Goal: Communication & Community: Ask a question

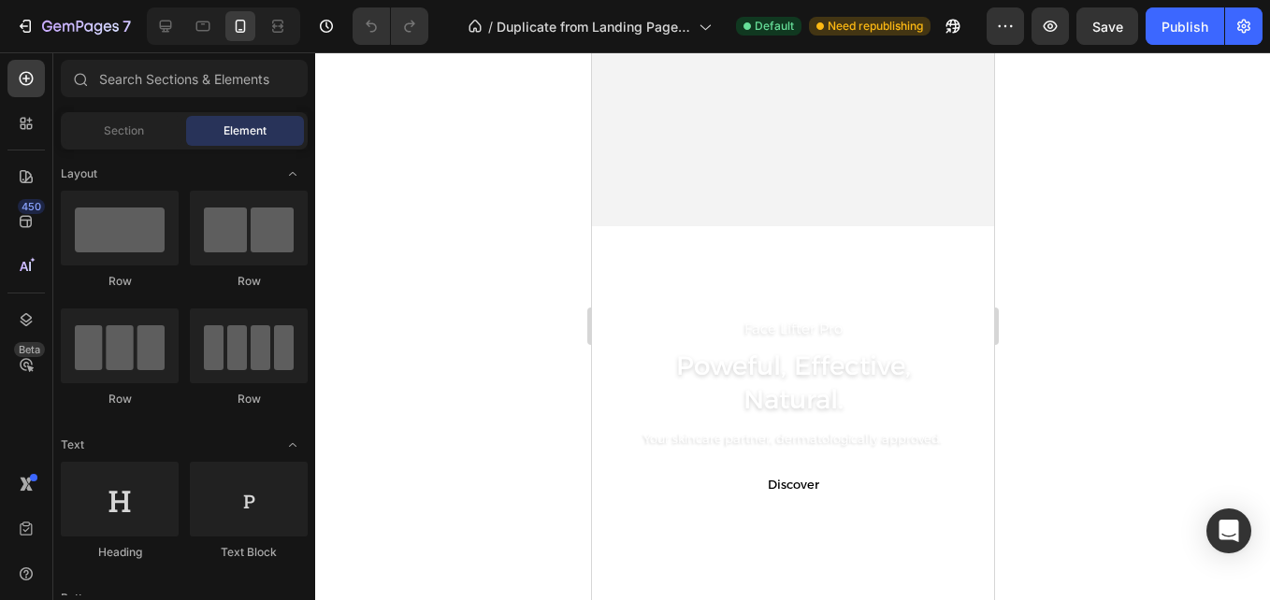
scroll to position [529, 0]
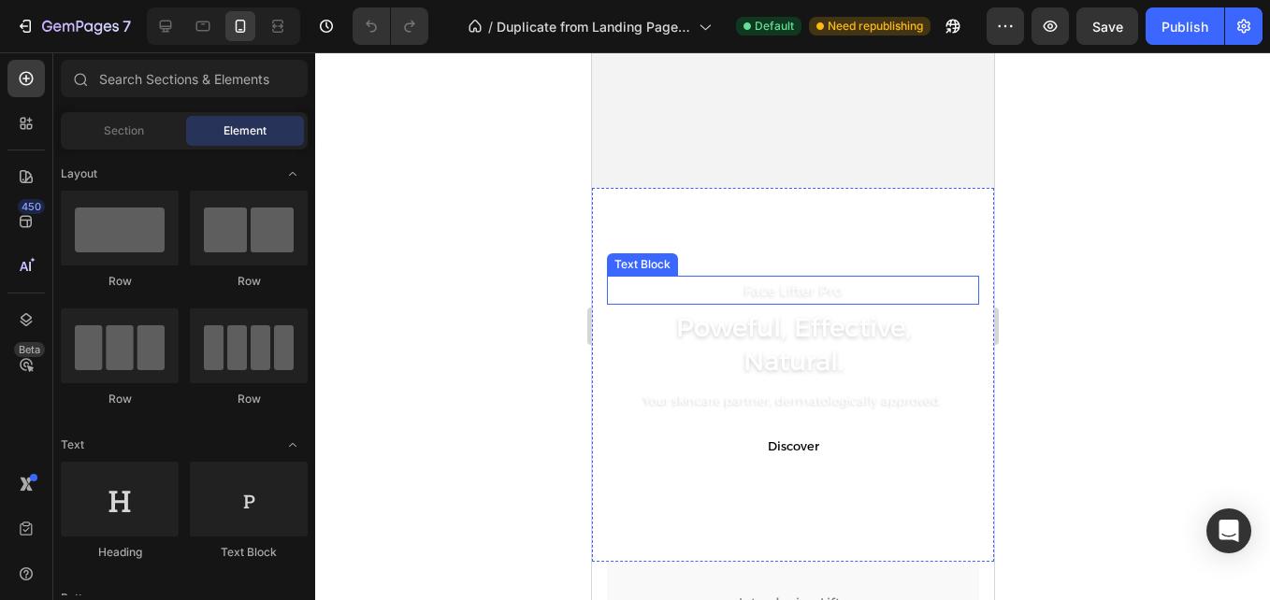
click at [808, 297] on p "Face Lifter Pro" at bounding box center [792, 290] width 368 height 25
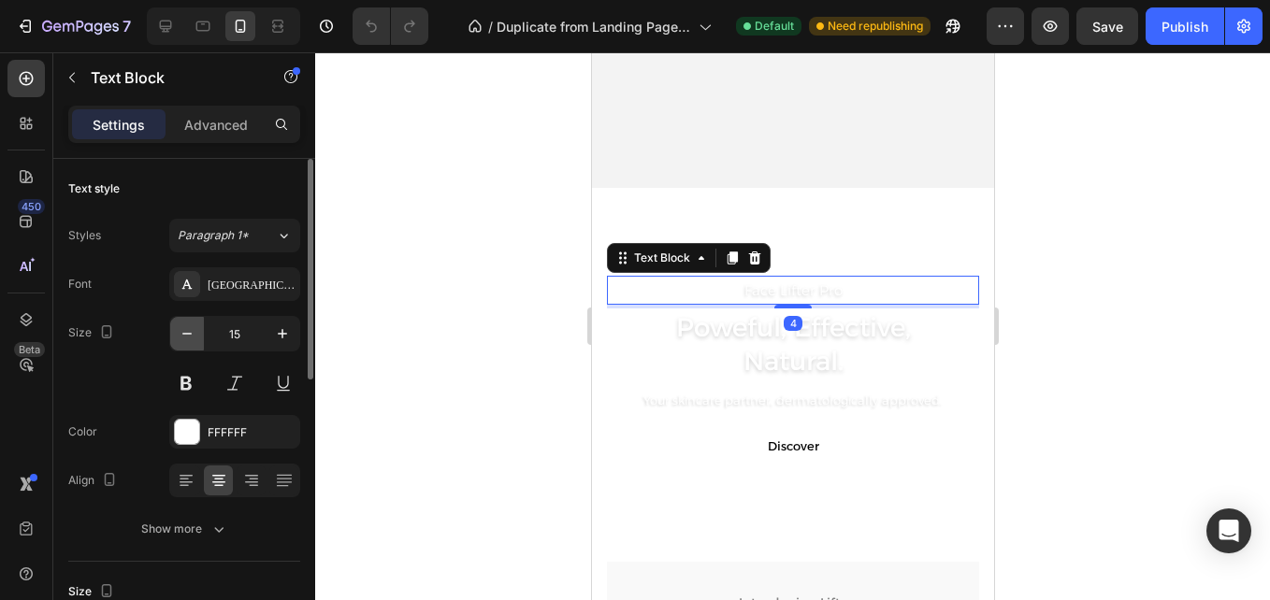
click at [190, 338] on icon "button" at bounding box center [187, 333] width 19 height 19
type input "14"
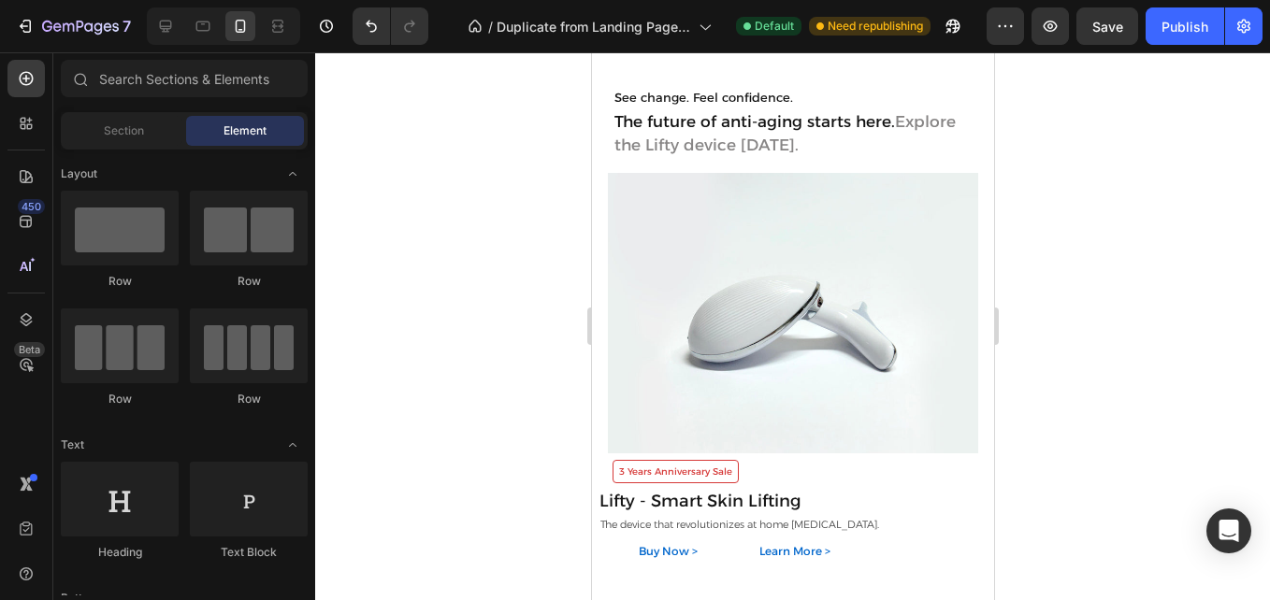
scroll to position [1747, 0]
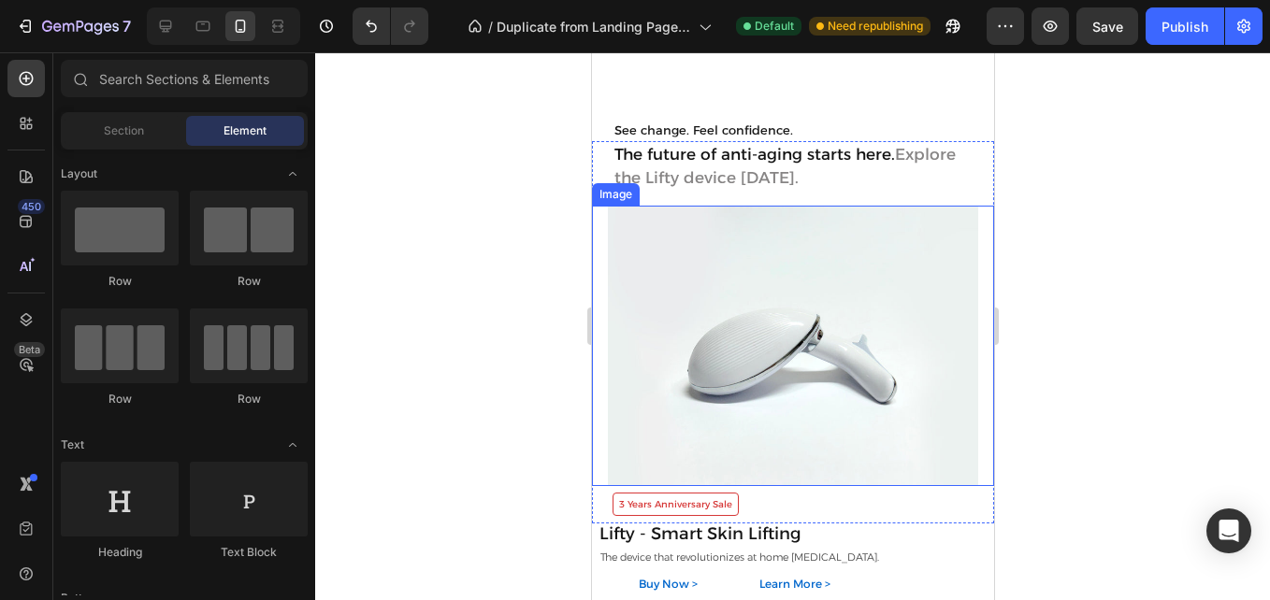
click at [753, 298] on img at bounding box center [792, 346] width 370 height 281
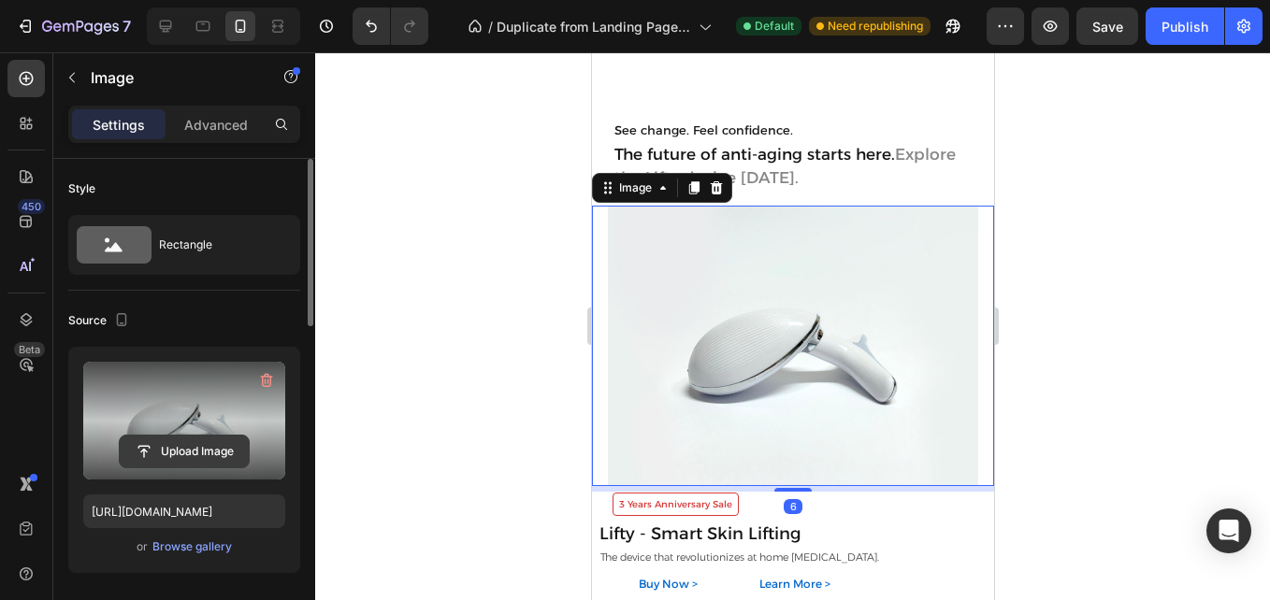
click at [195, 446] on input "file" at bounding box center [184, 452] width 129 height 32
click at [192, 464] on input "file" at bounding box center [184, 452] width 129 height 32
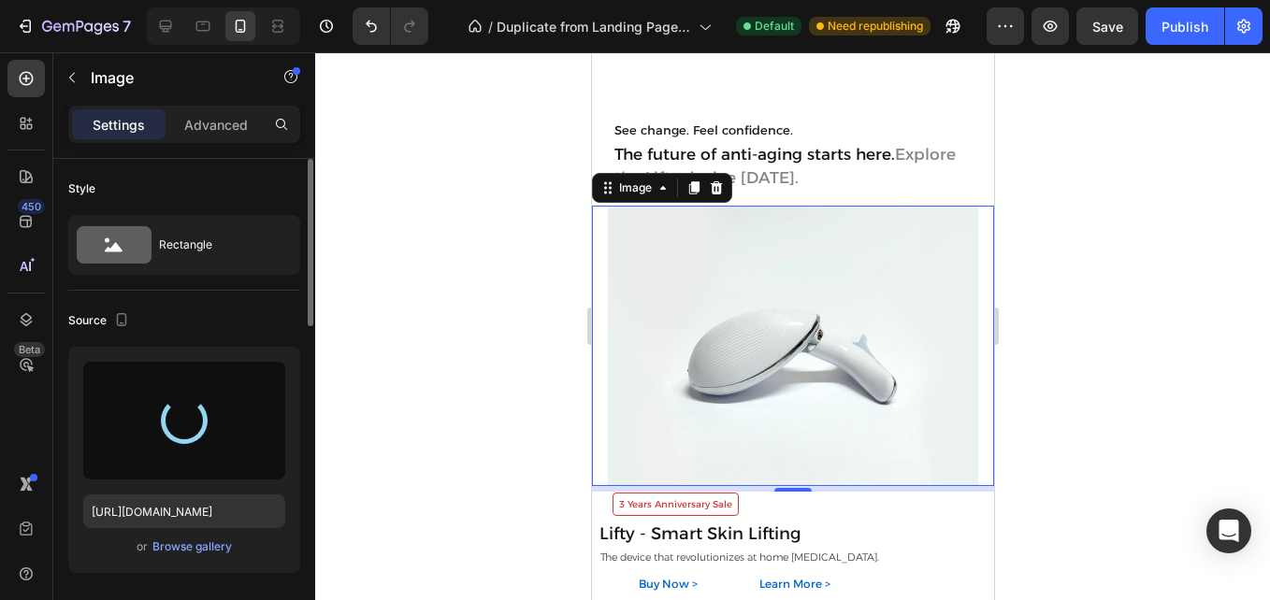
type input "[URL][DOMAIN_NAME]"
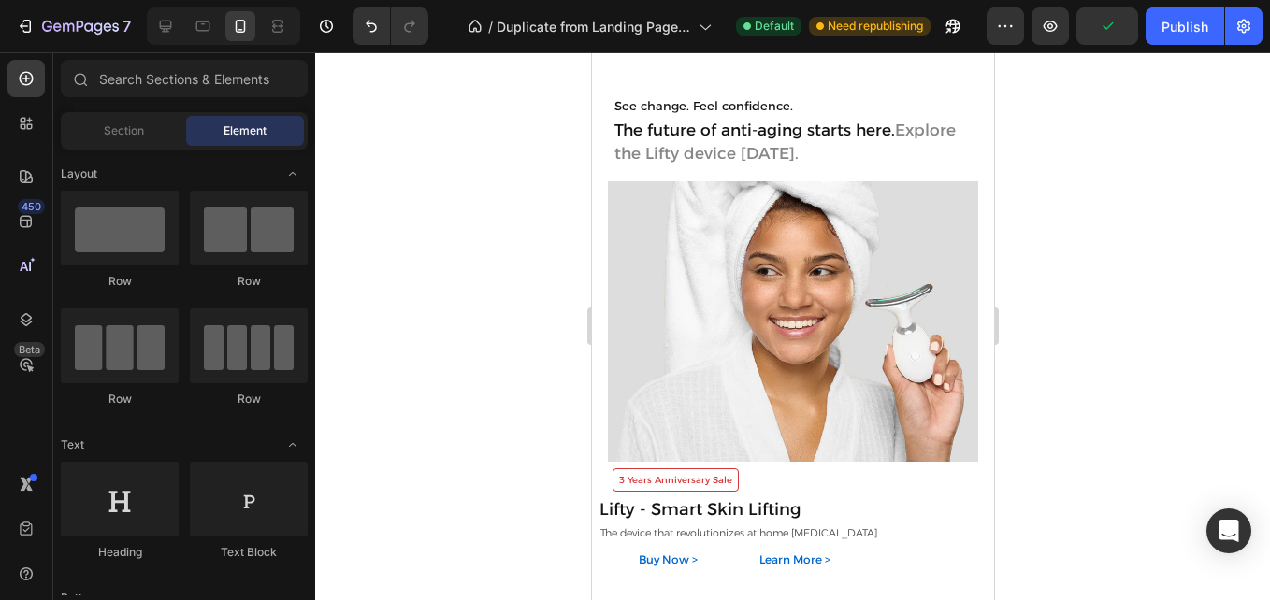
scroll to position [1780, 0]
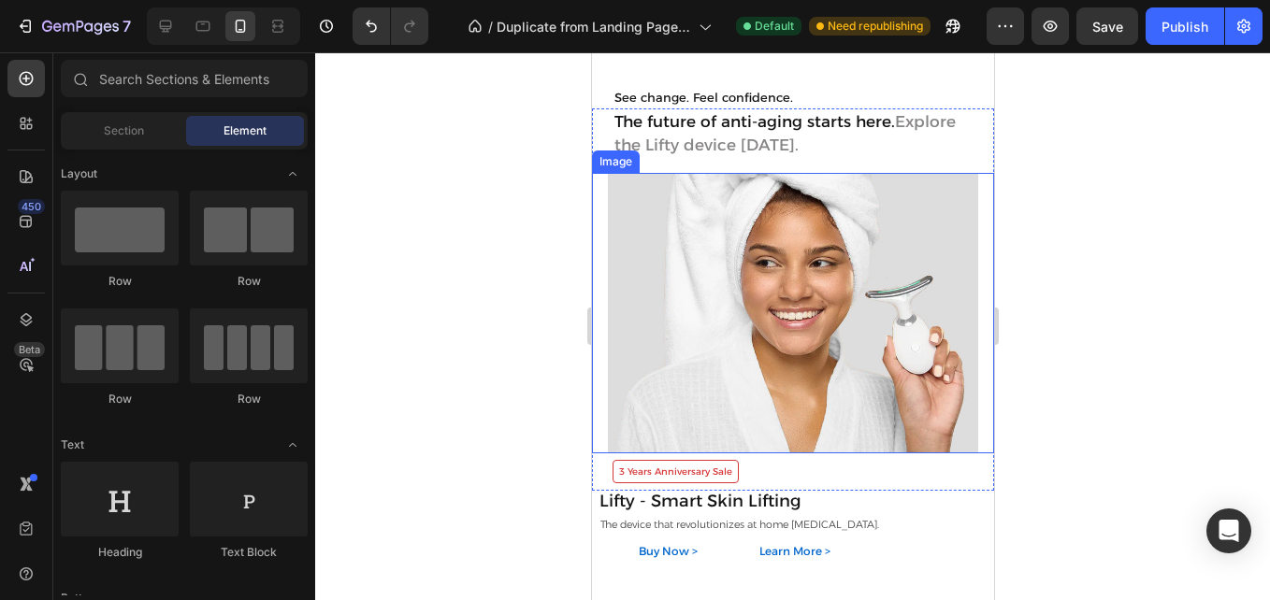
drag, startPoint x: 785, startPoint y: 353, endPoint x: 709, endPoint y: 353, distance: 75.7
click at [785, 353] on img at bounding box center [792, 313] width 370 height 281
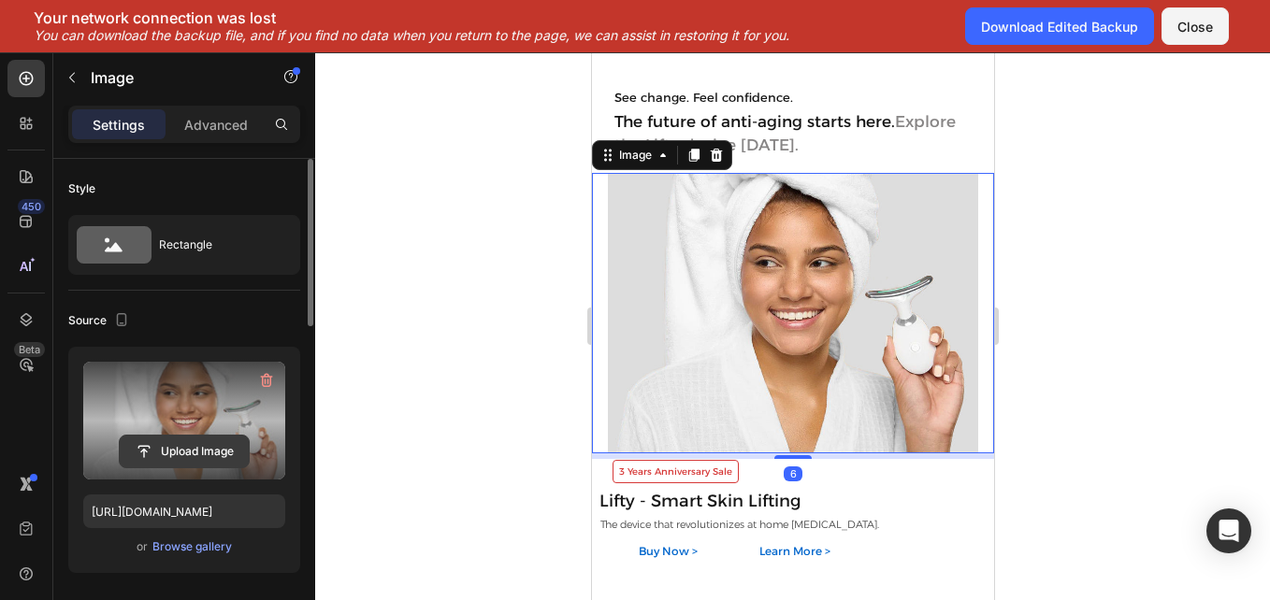
click at [186, 446] on input "file" at bounding box center [184, 452] width 129 height 32
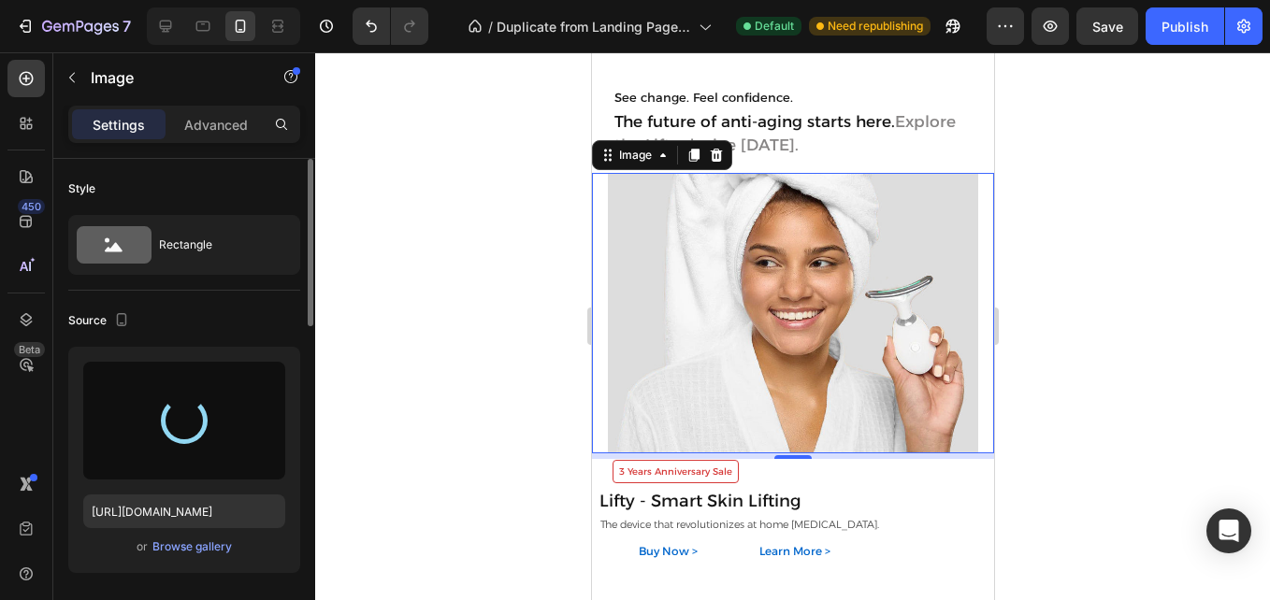
type input "[URL][DOMAIN_NAME]"
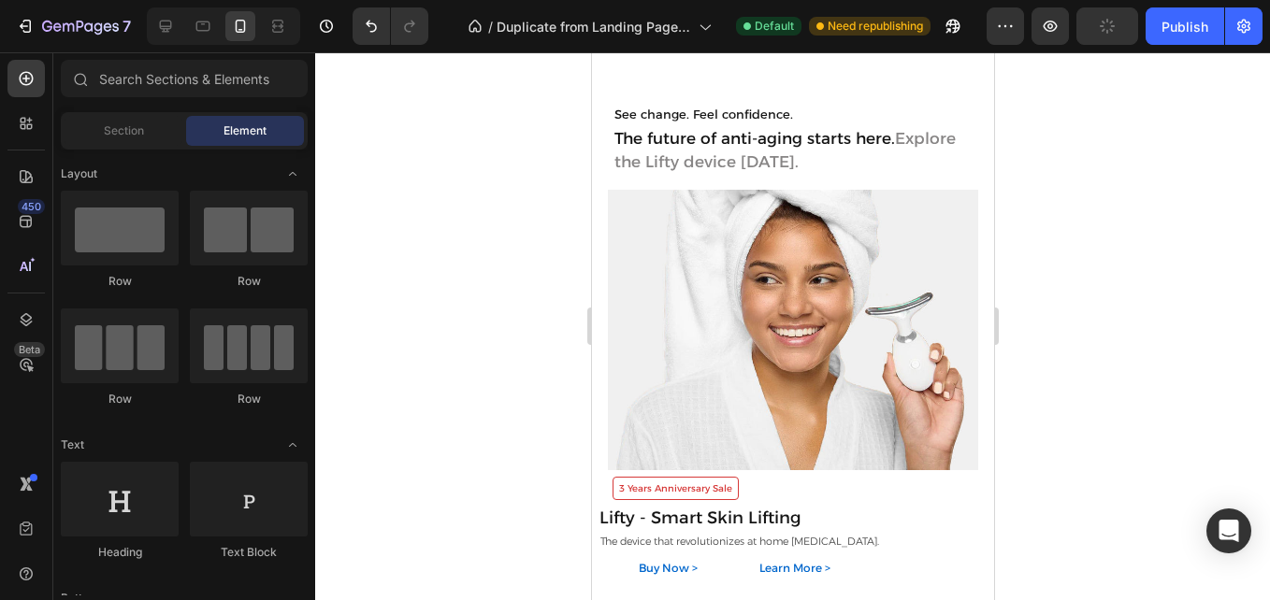
scroll to position [1788, 0]
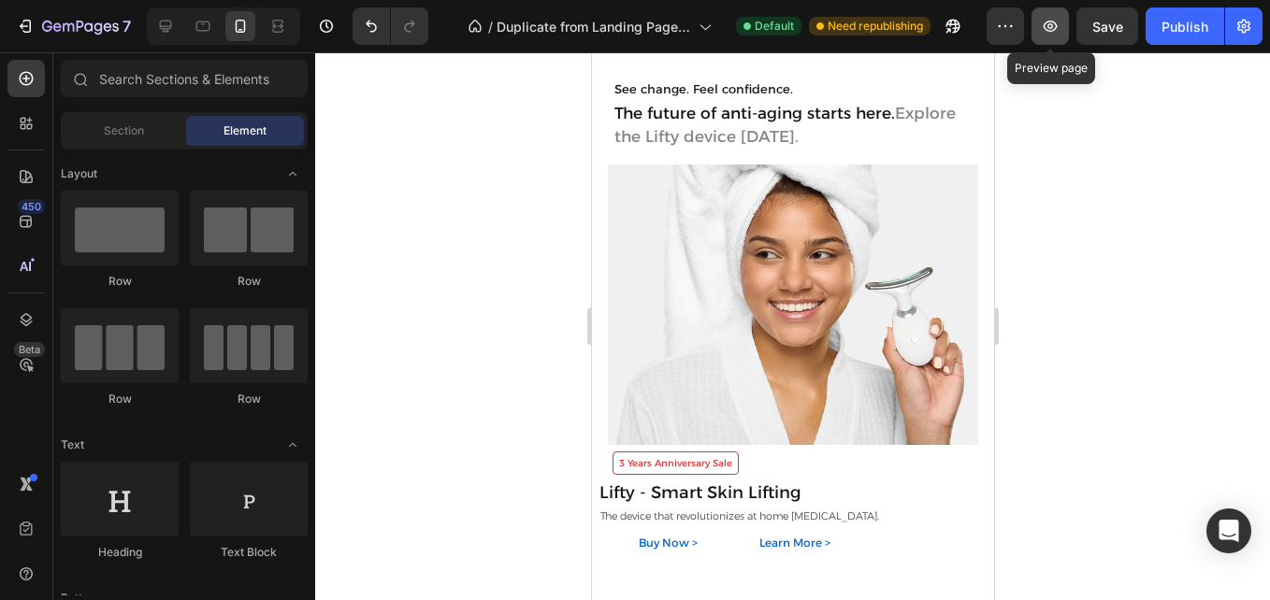
click at [1058, 20] on icon "button" at bounding box center [1050, 26] width 19 height 19
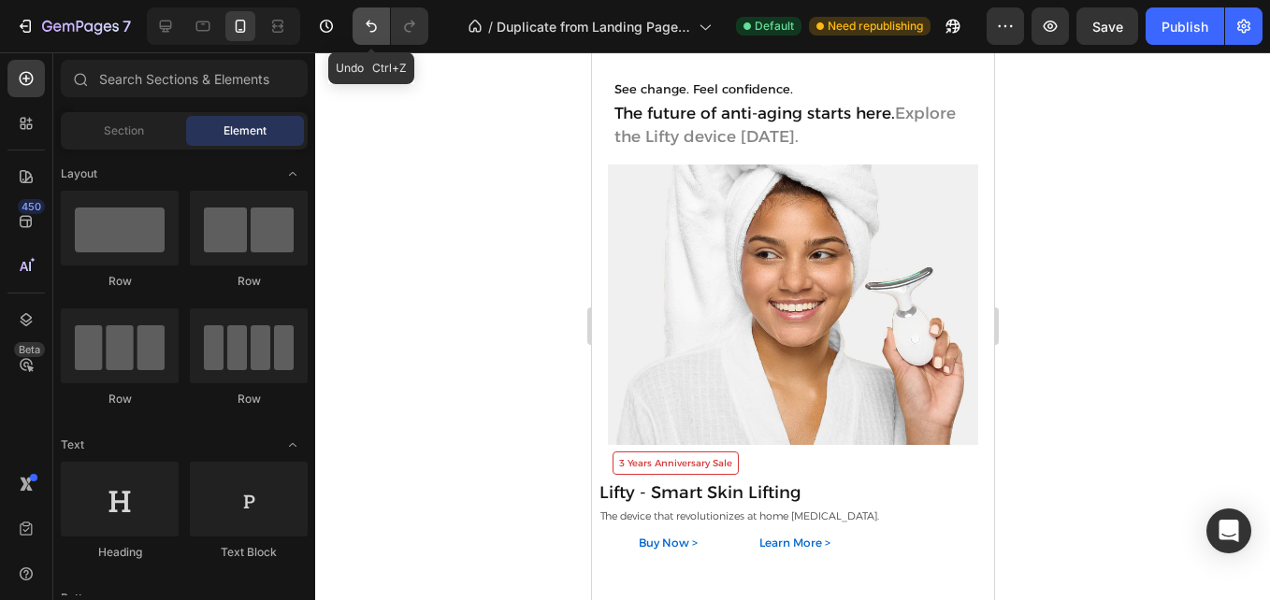
click at [378, 38] on button "Undo/Redo" at bounding box center [371, 25] width 37 height 37
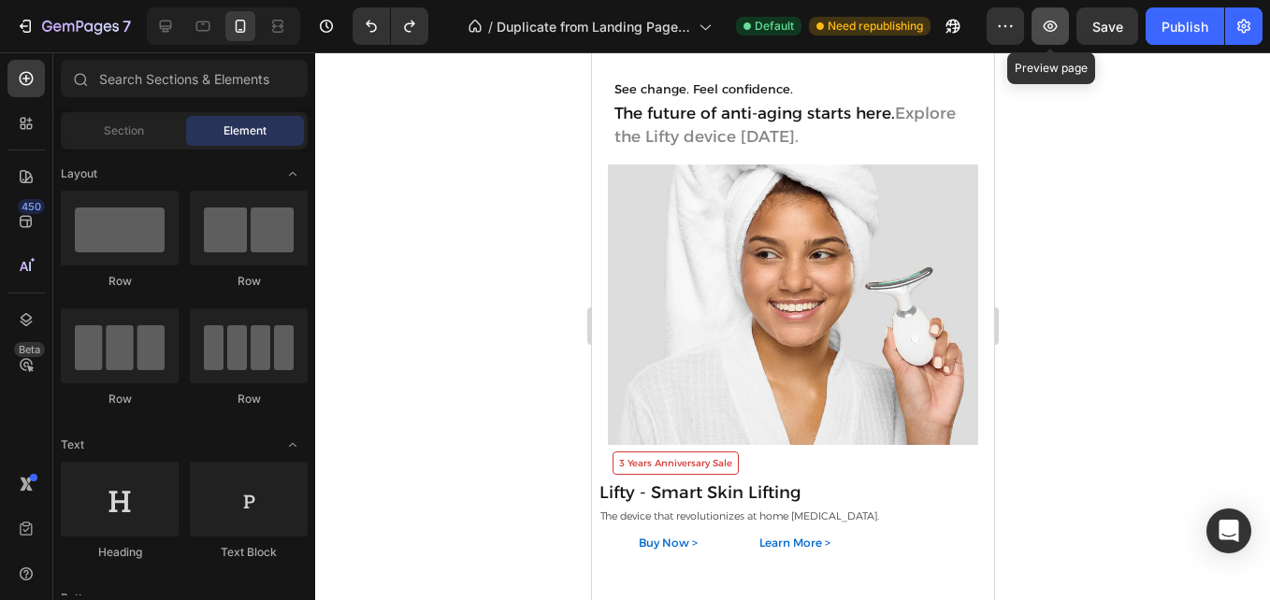
click at [1049, 30] on icon "button" at bounding box center [1050, 26] width 19 height 19
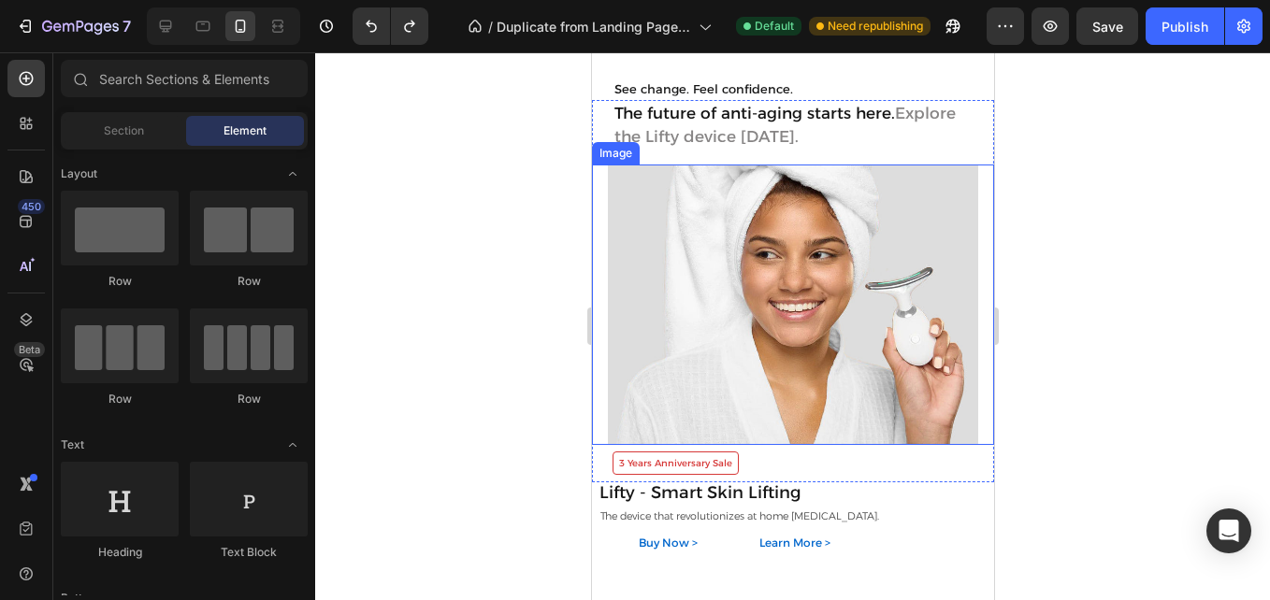
click at [775, 272] on img at bounding box center [792, 305] width 370 height 281
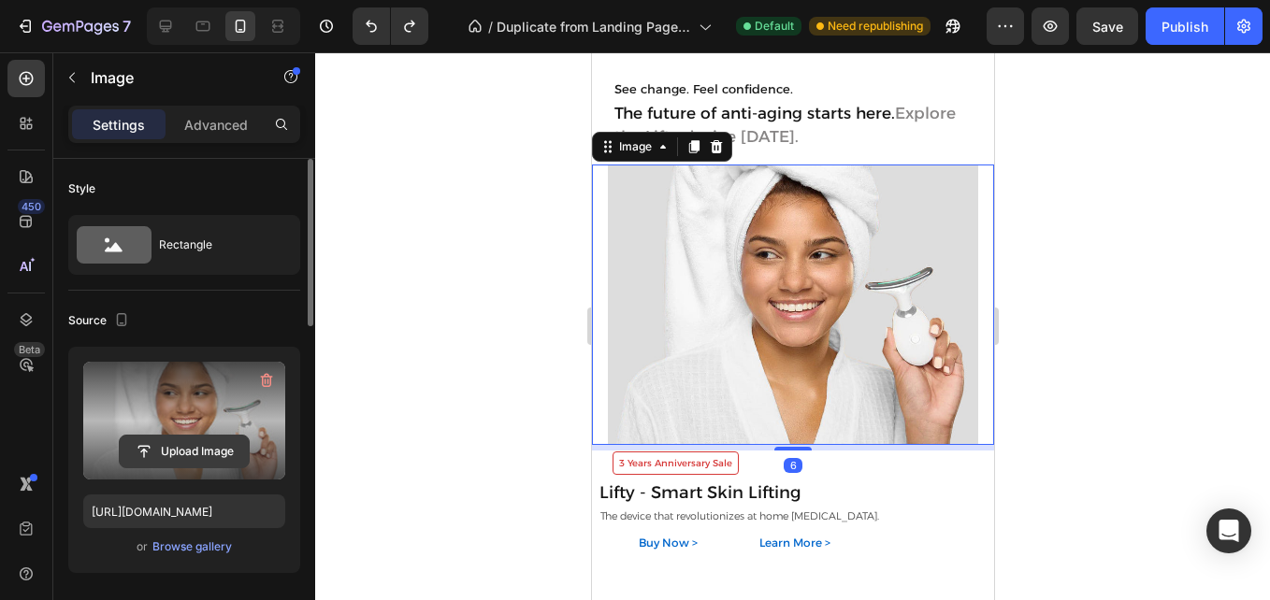
click at [192, 454] on input "file" at bounding box center [184, 452] width 129 height 32
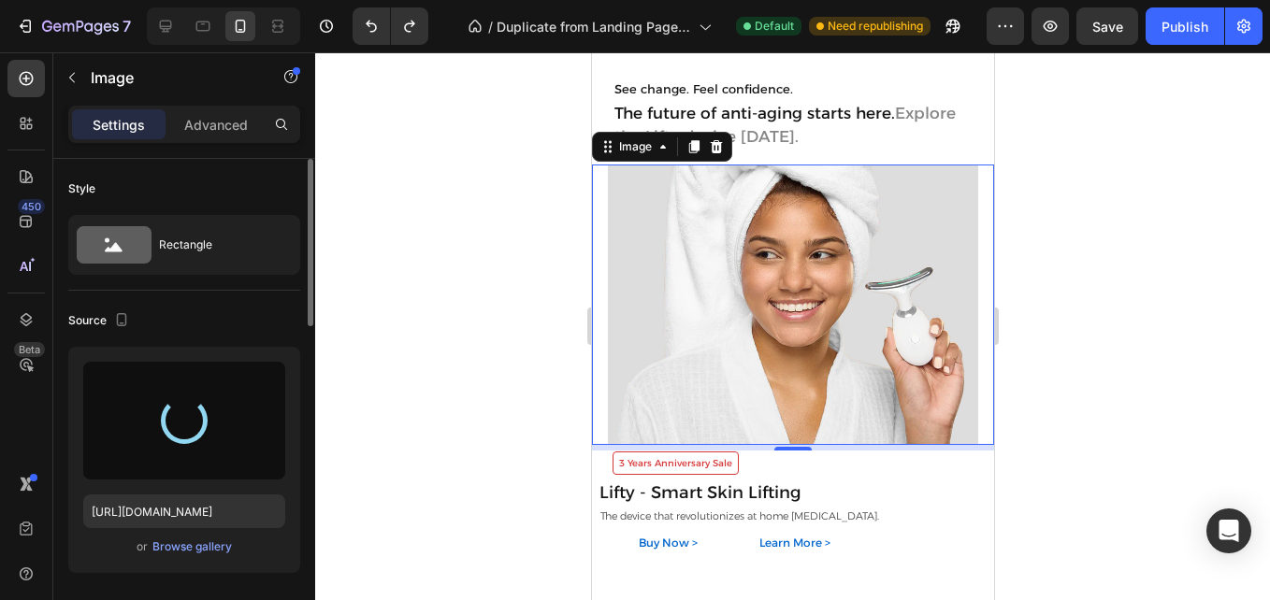
type input "[URL][DOMAIN_NAME]"
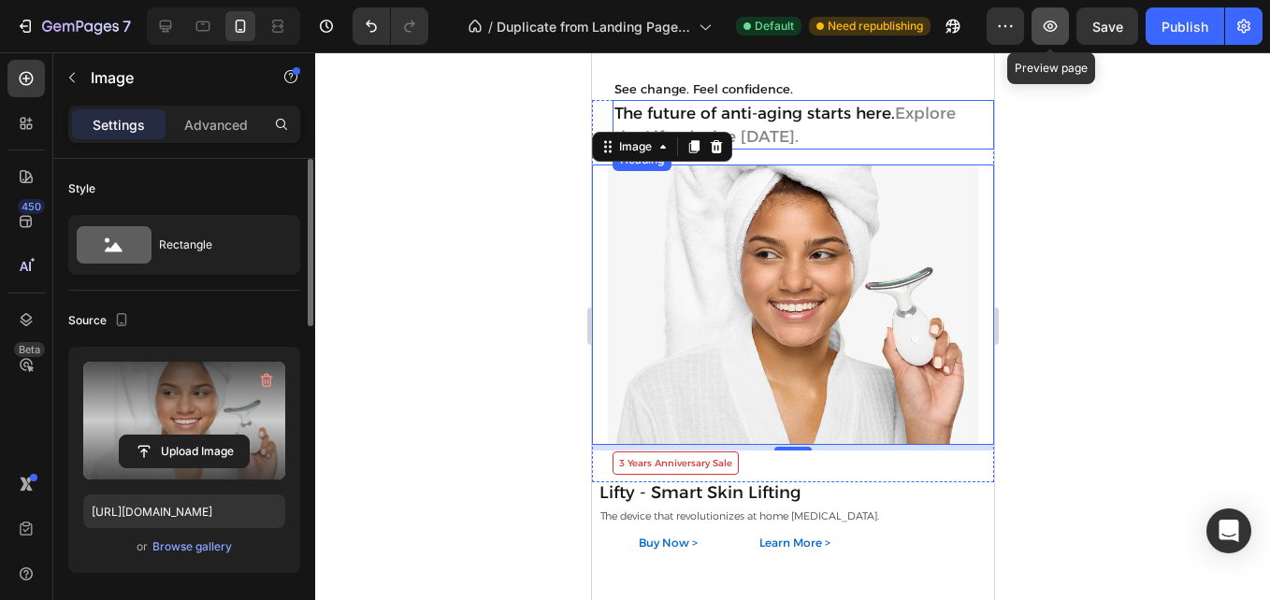
click at [1057, 43] on button "button" at bounding box center [1049, 25] width 37 height 37
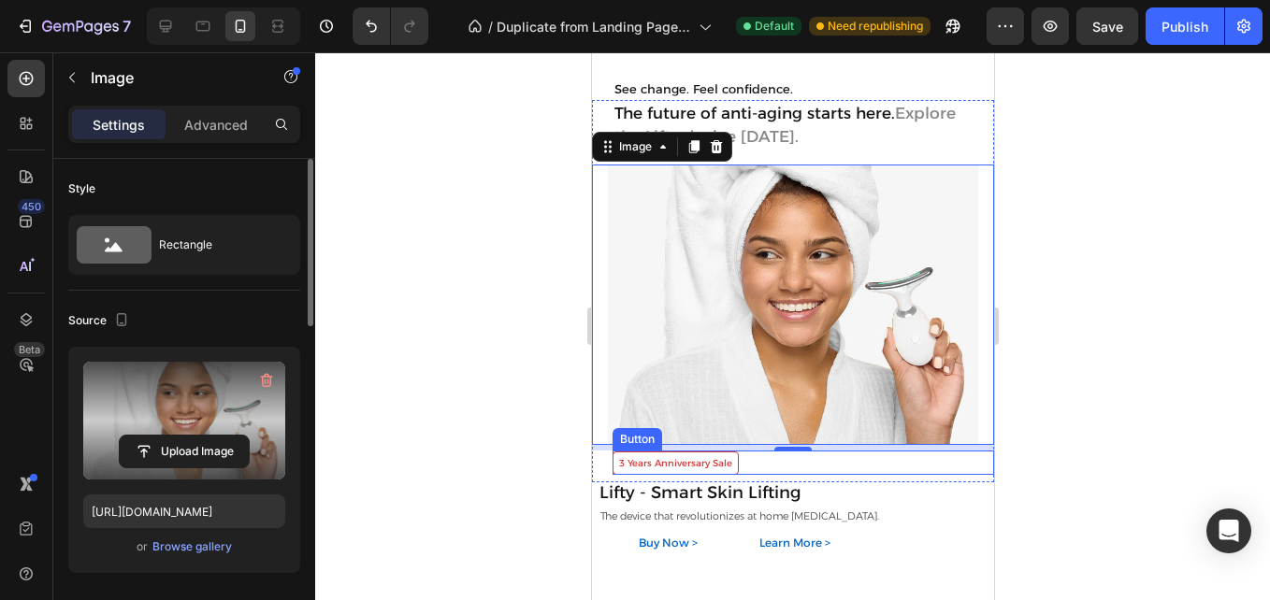
click at [732, 458] on button "3 Years Anniversary Sale" at bounding box center [675, 463] width 126 height 23
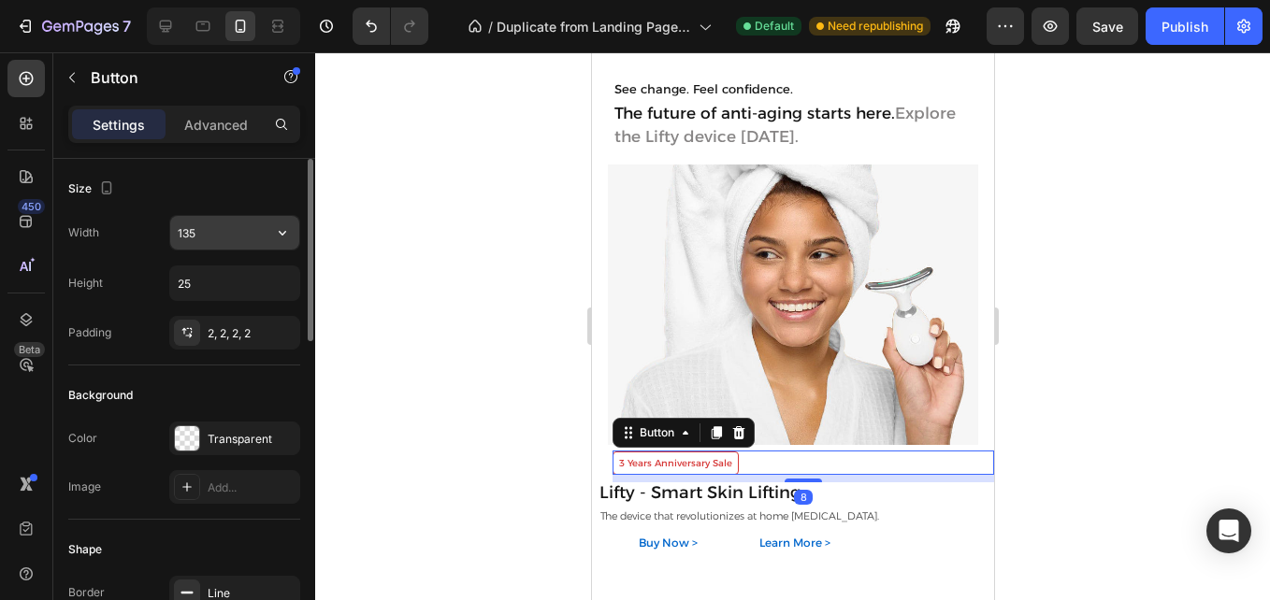
click at [220, 233] on input "135" at bounding box center [234, 233] width 129 height 34
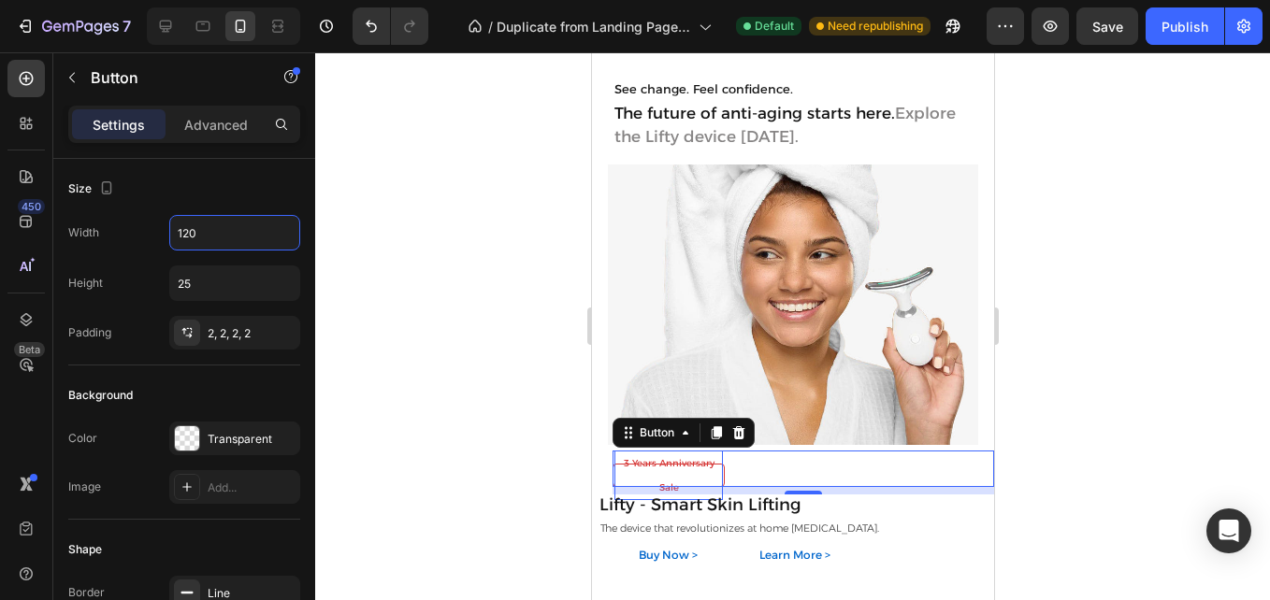
type input "120"
click at [658, 479] on p "3 Years Anniversary Sale" at bounding box center [667, 475] width 108 height 49
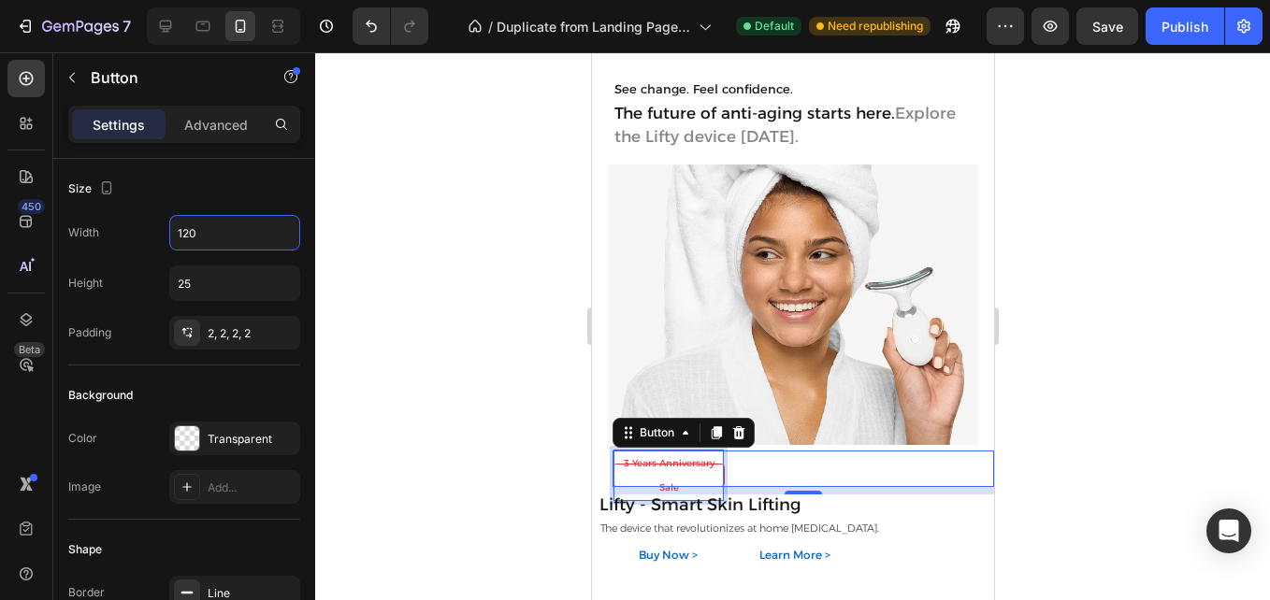
click at [658, 479] on p "3 Years Anniversary Sale" at bounding box center [667, 475] width 108 height 49
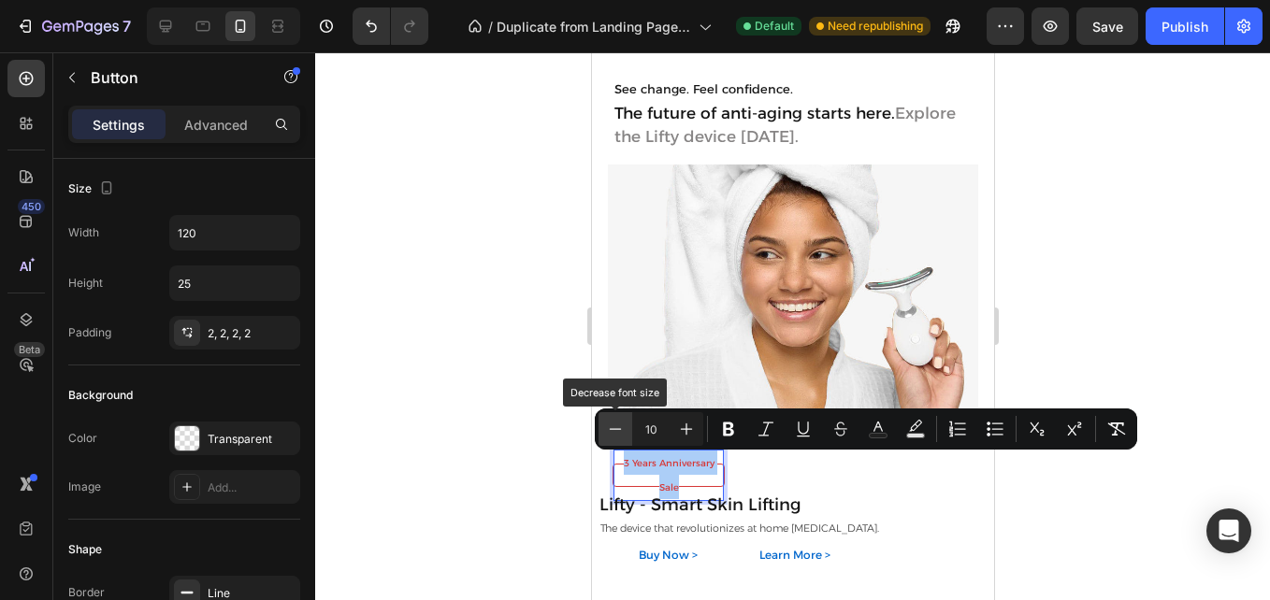
click at [612, 425] on icon "Editor contextual toolbar" at bounding box center [615, 429] width 19 height 19
type input "9"
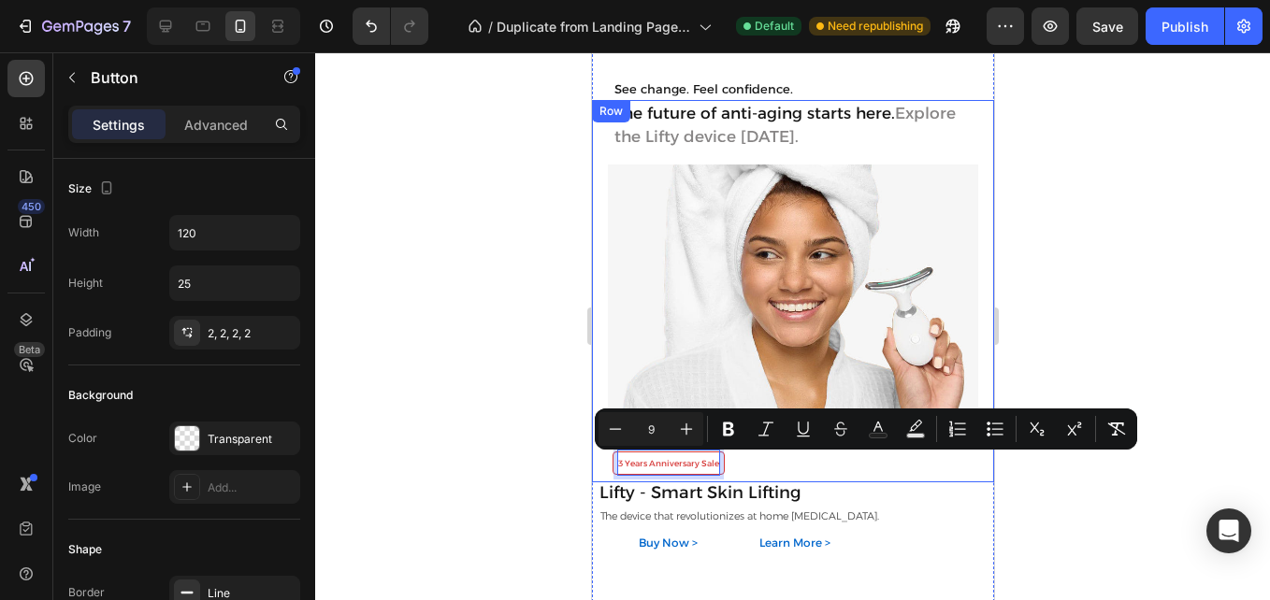
click at [690, 478] on div "3 Years Anniversary Sale Button 8" at bounding box center [792, 467] width 402 height 32
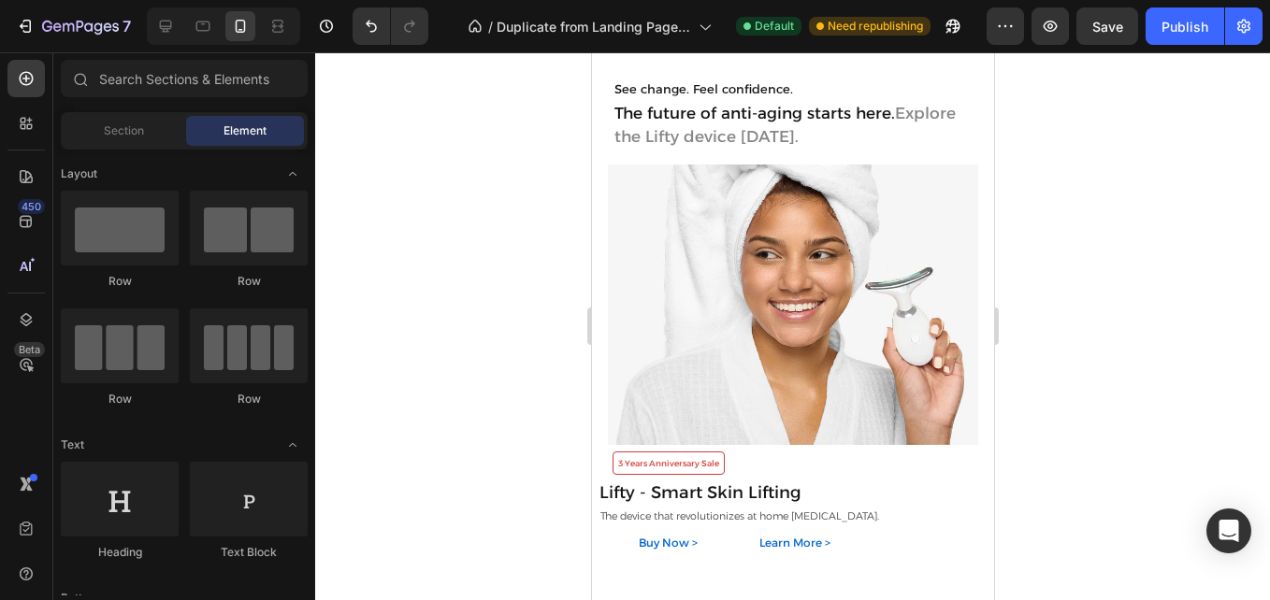
scroll to position [1805, 0]
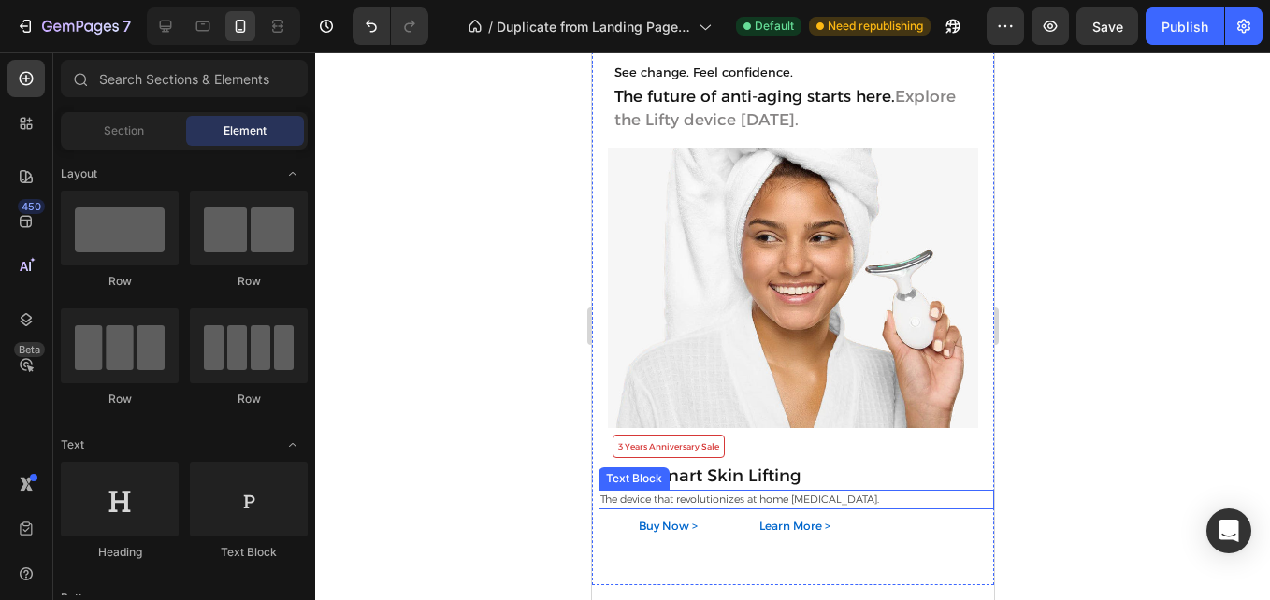
click at [845, 496] on span "The device that revolutionizes at home [MEDICAL_DATA]." at bounding box center [738, 499] width 279 height 13
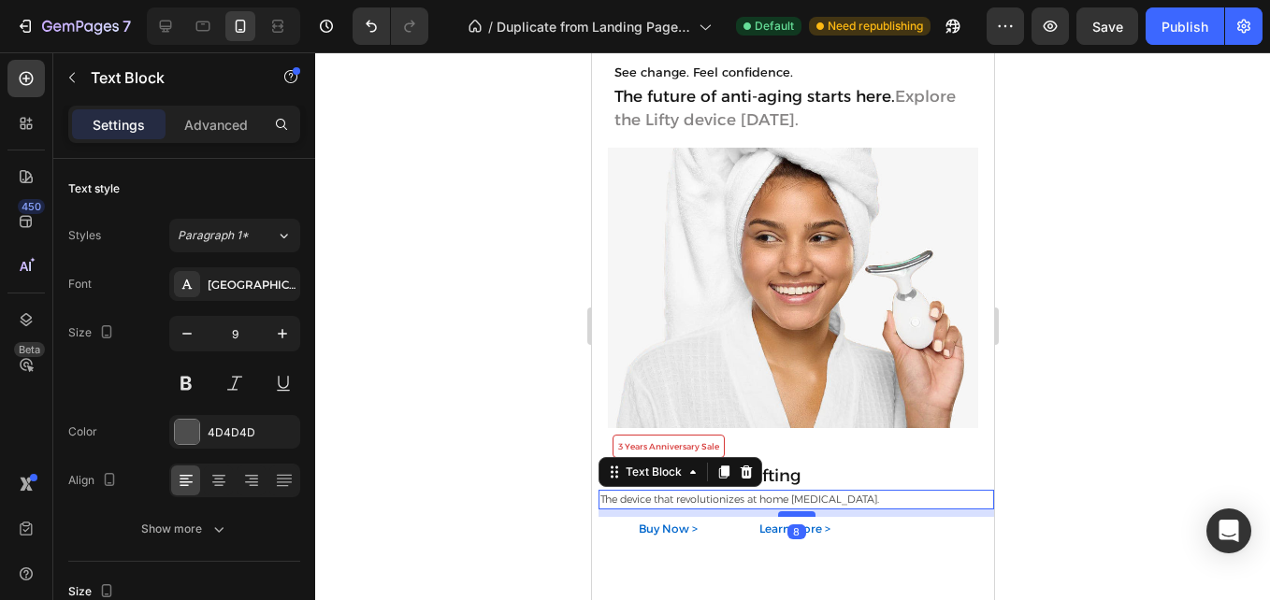
click at [794, 516] on div at bounding box center [795, 515] width 37 height 6
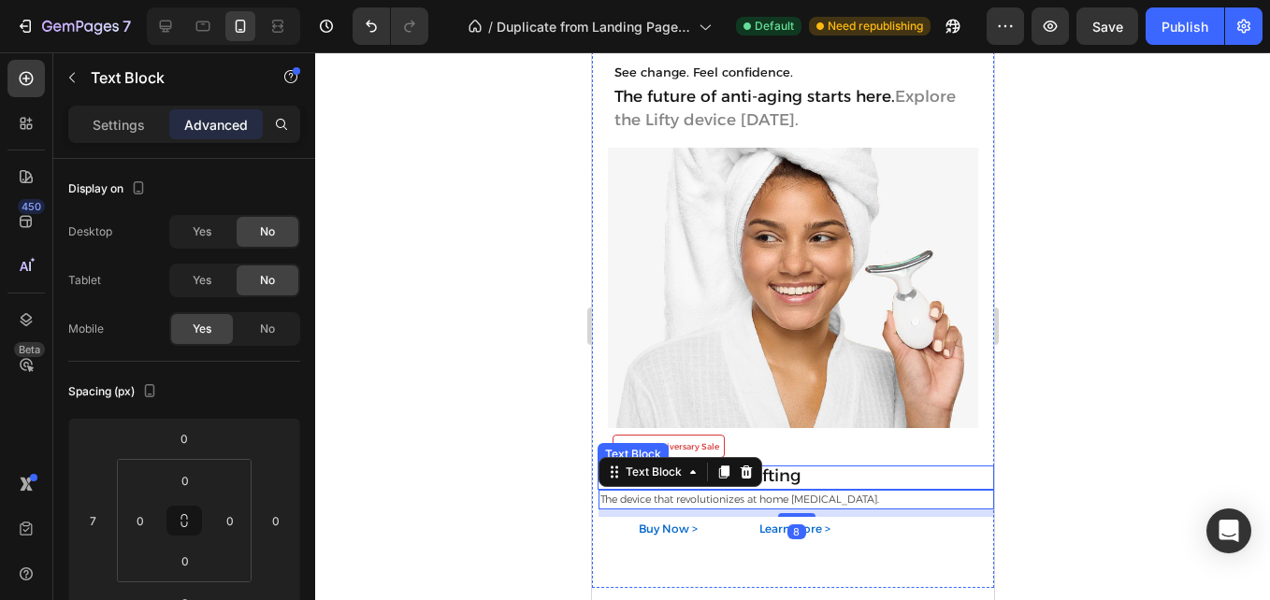
click at [800, 478] on span "Lifty - Smart Skin Lifting" at bounding box center [699, 476] width 202 height 21
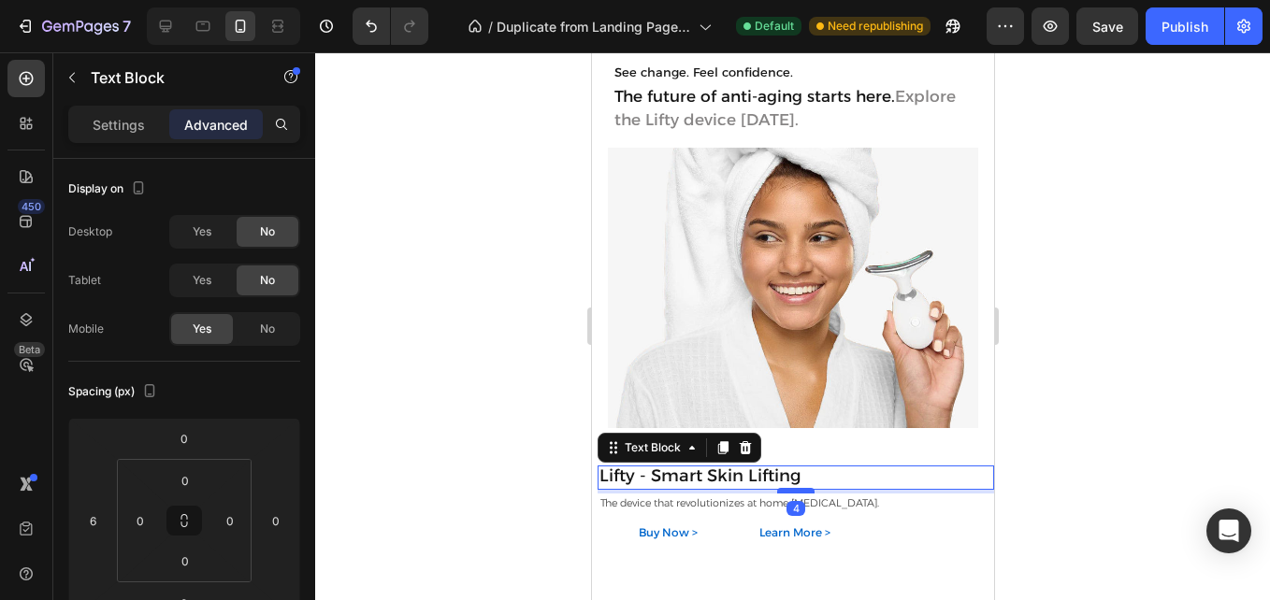
click at [800, 490] on div at bounding box center [794, 491] width 37 height 6
type input "4"
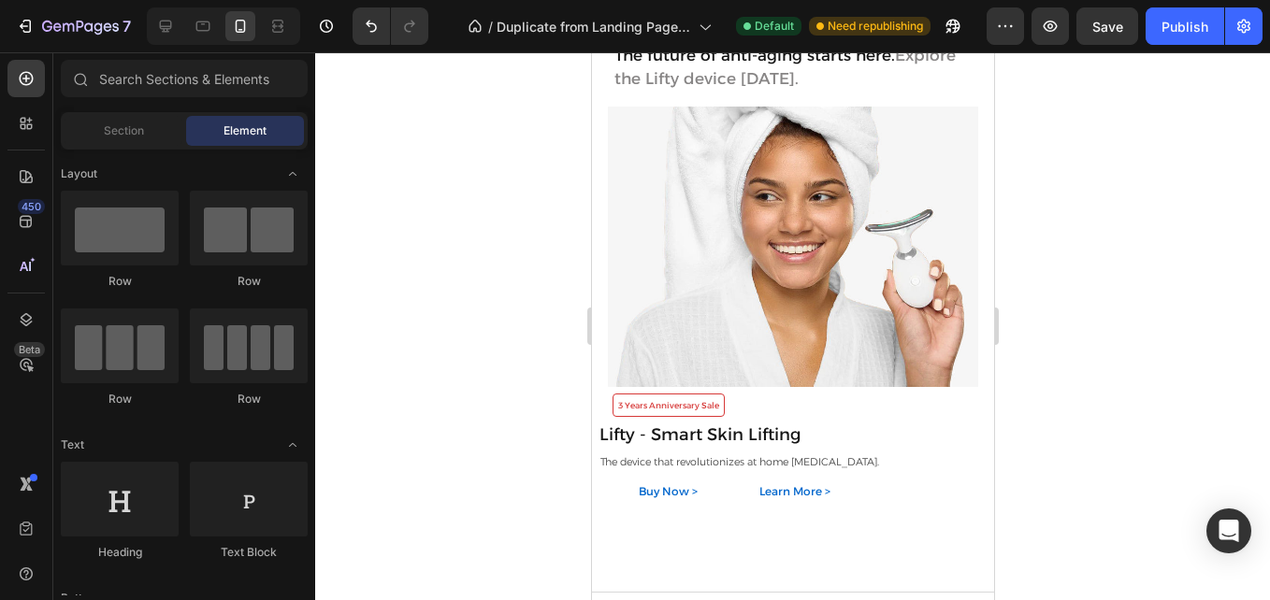
scroll to position [1854, 0]
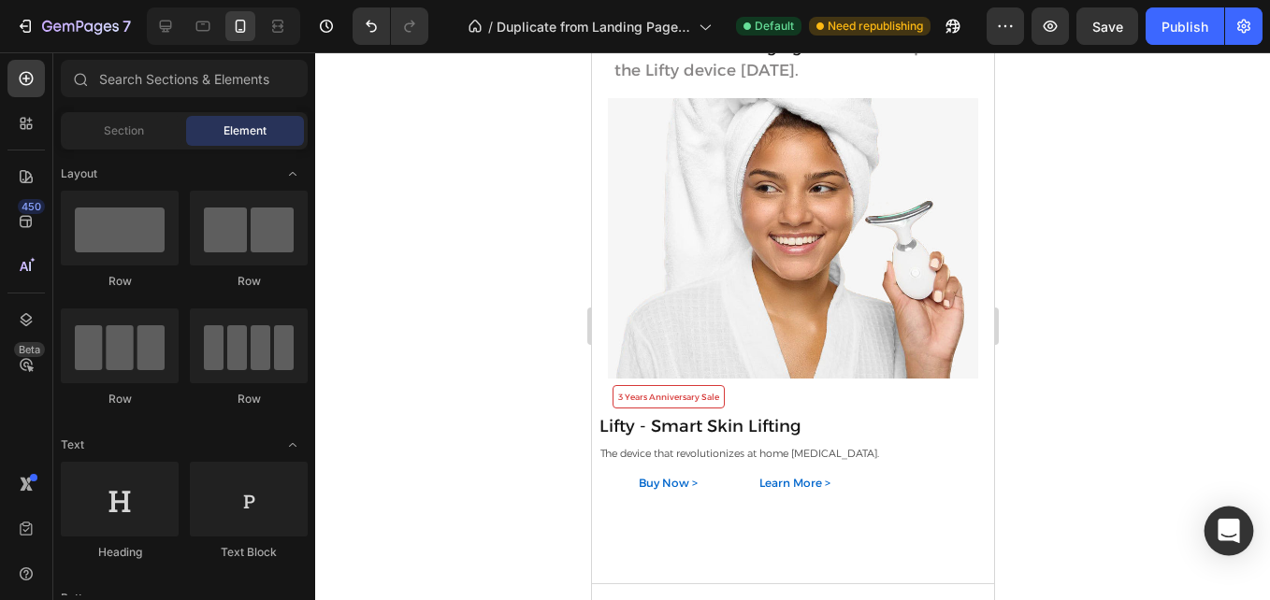
click at [1236, 533] on icon "Open Intercom Messenger" at bounding box center [1229, 531] width 22 height 24
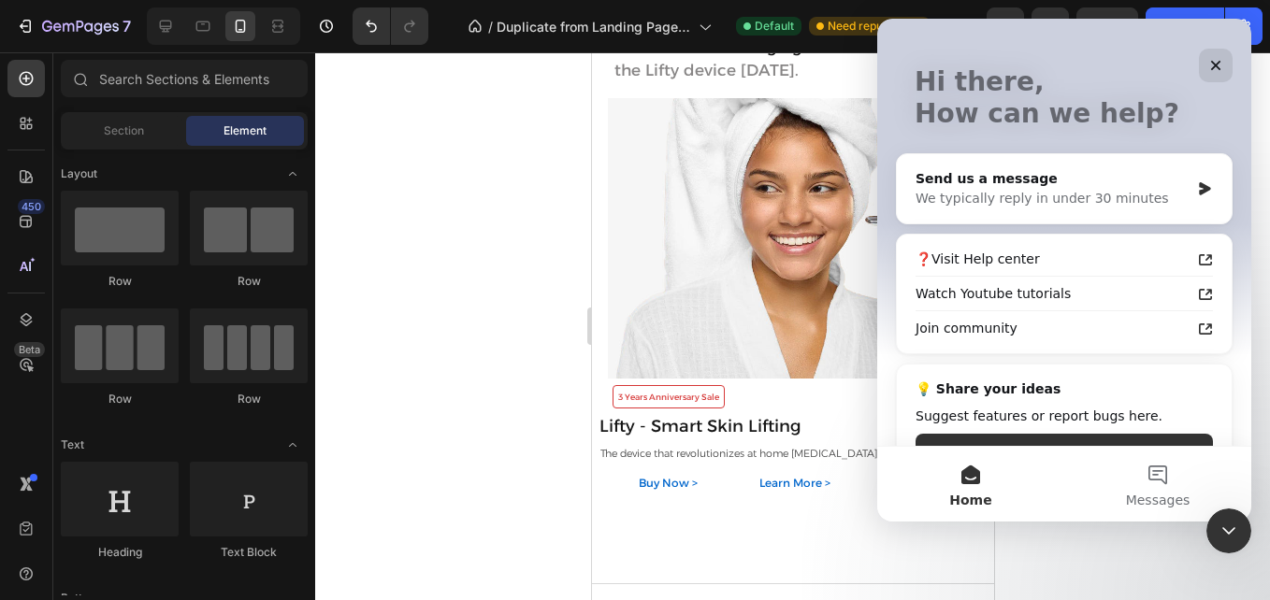
scroll to position [110, 0]
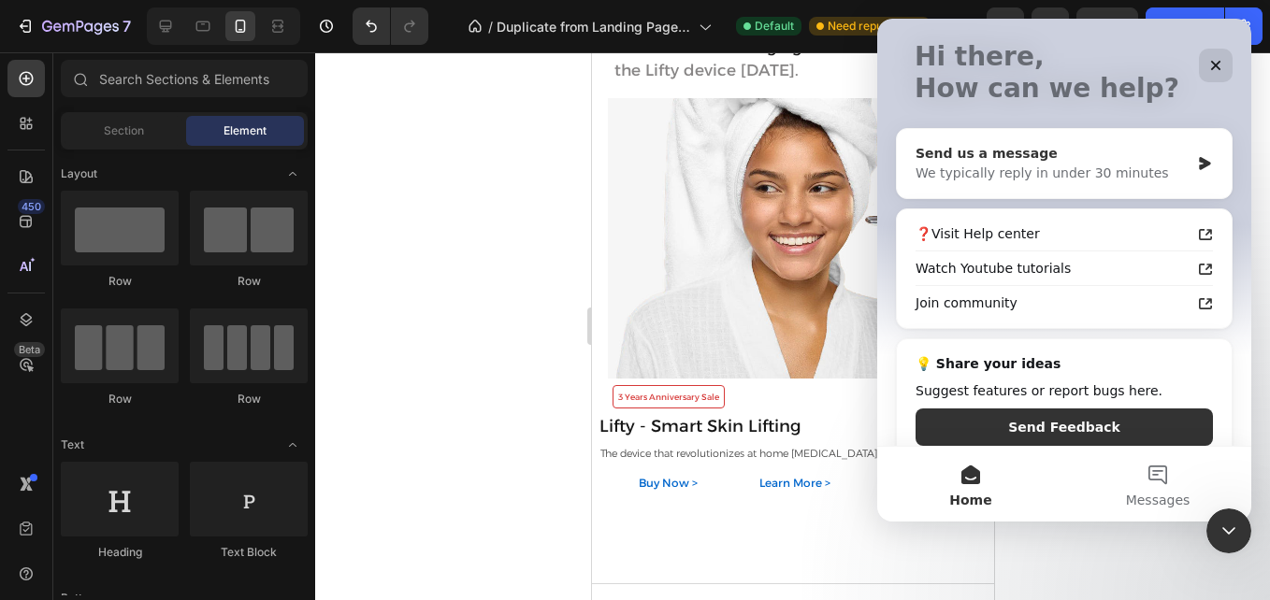
click at [1180, 168] on div "Send us a message We typically reply in under 30 minutes" at bounding box center [1064, 163] width 335 height 69
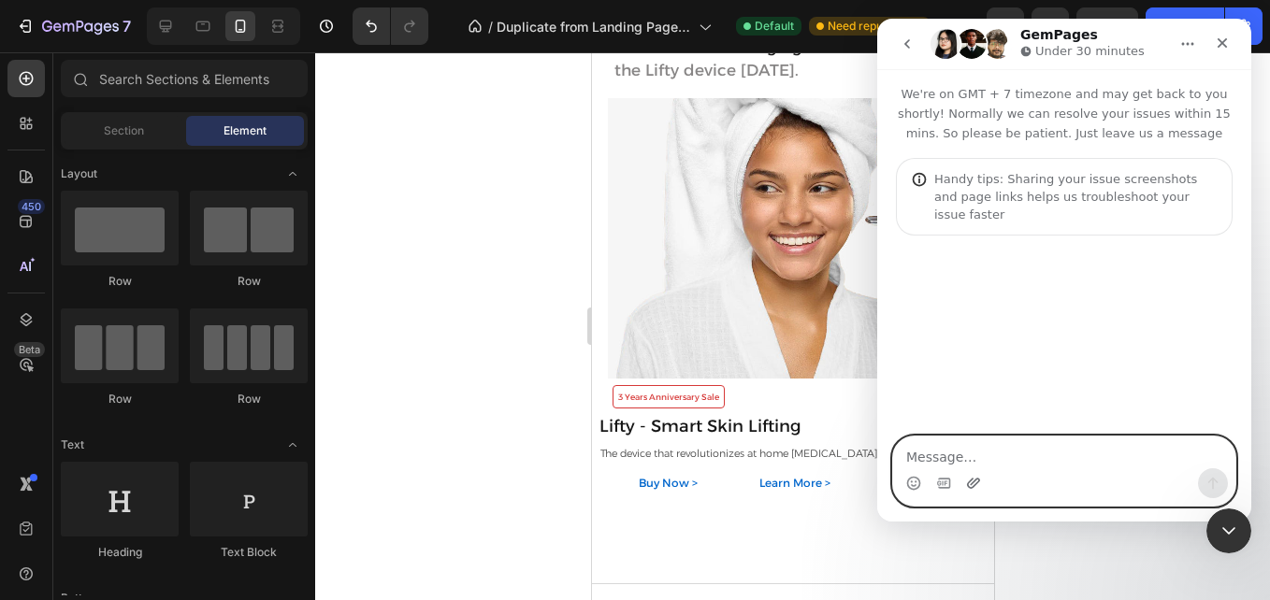
click at [973, 483] on icon "Upload attachment" at bounding box center [973, 483] width 13 height 10
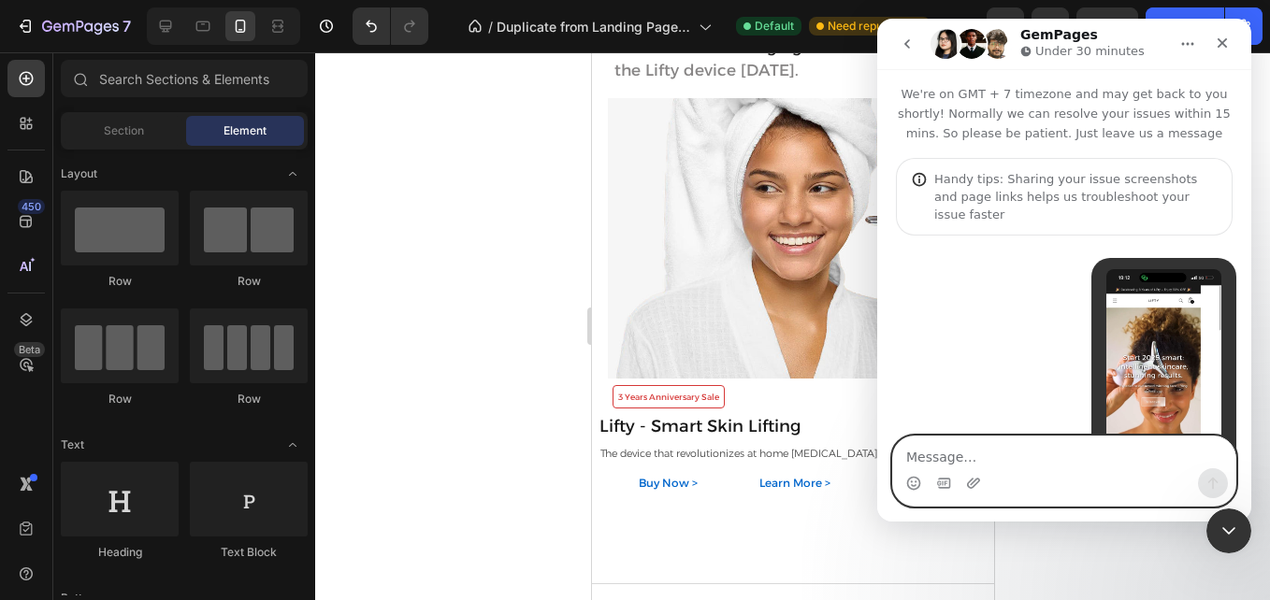
click at [963, 463] on textarea "Message…" at bounding box center [1064, 453] width 342 height 32
type textarea "h"
type textarea "Hi"
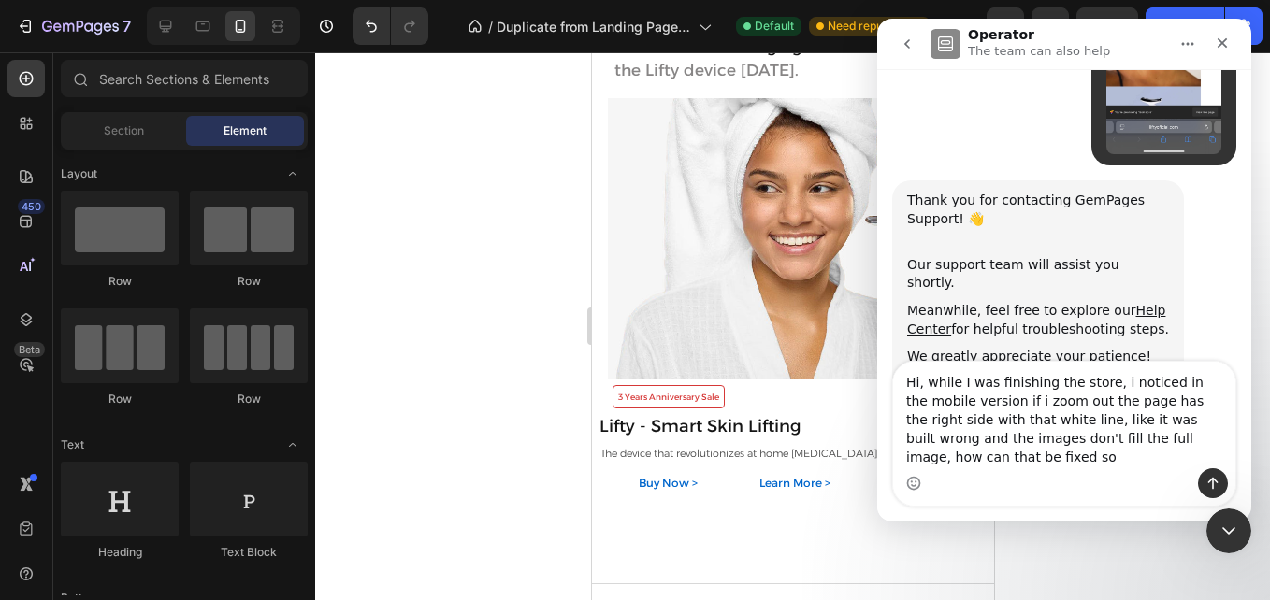
scroll to position [384, 0]
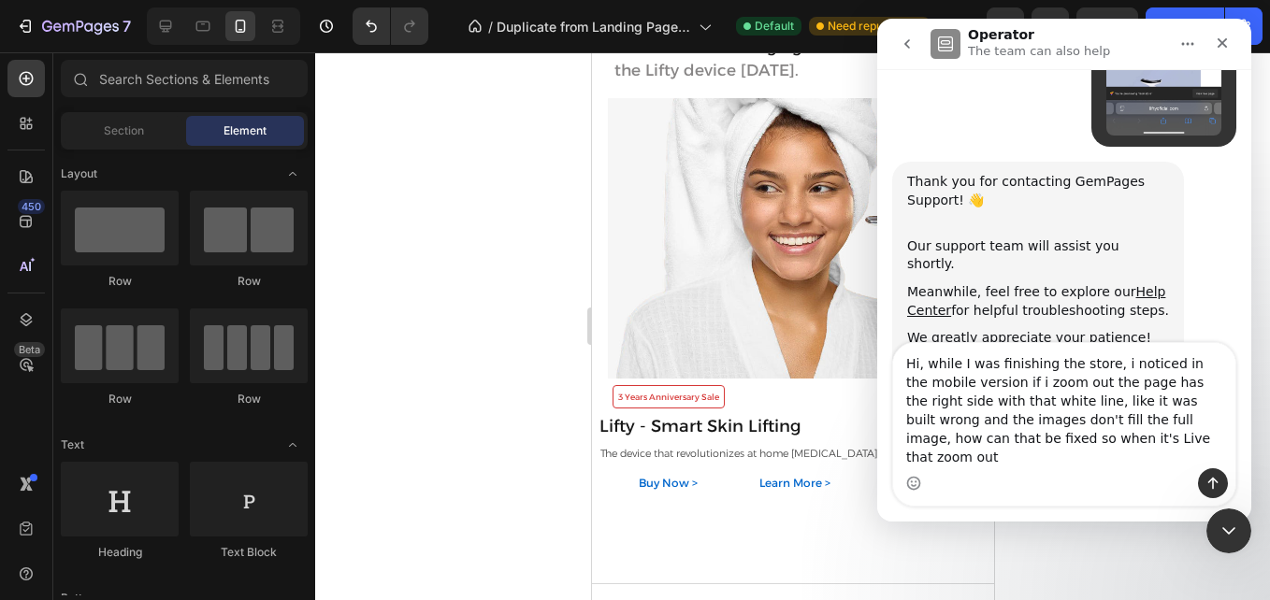
click at [1067, 404] on textarea "Hi, while I was finishing the store, i noticed in the mobile version if i zoom …" at bounding box center [1064, 405] width 342 height 125
type textarea "Hi, while I was finishing the store, i noticed in the mobile version if i zoom …"
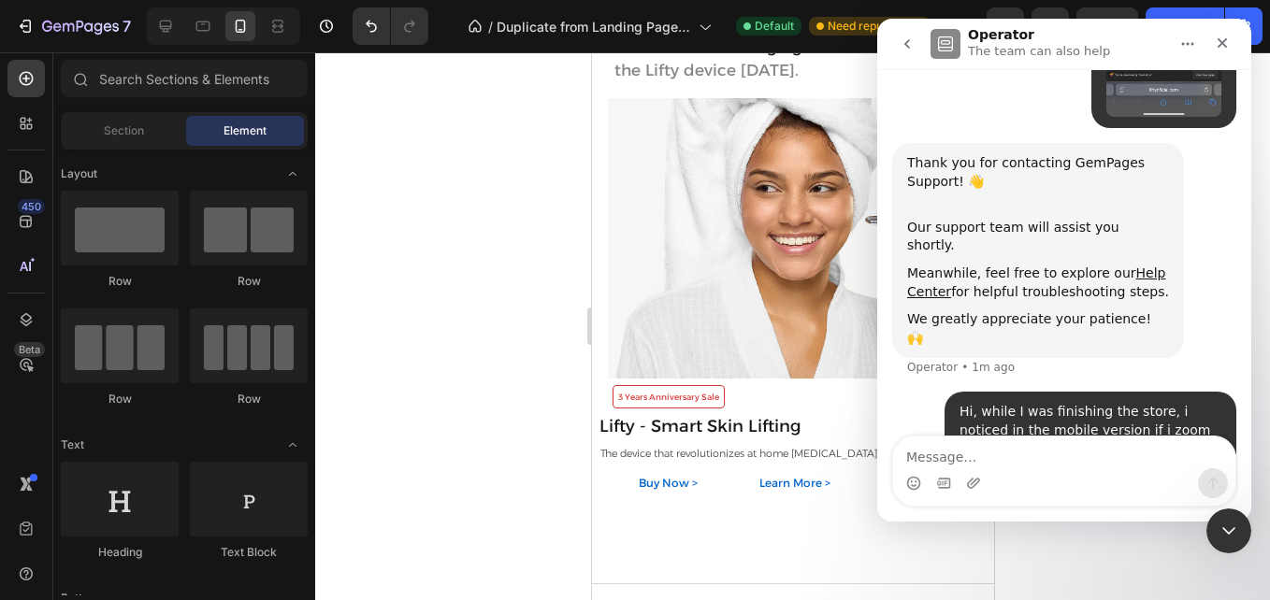
scroll to position [475, 0]
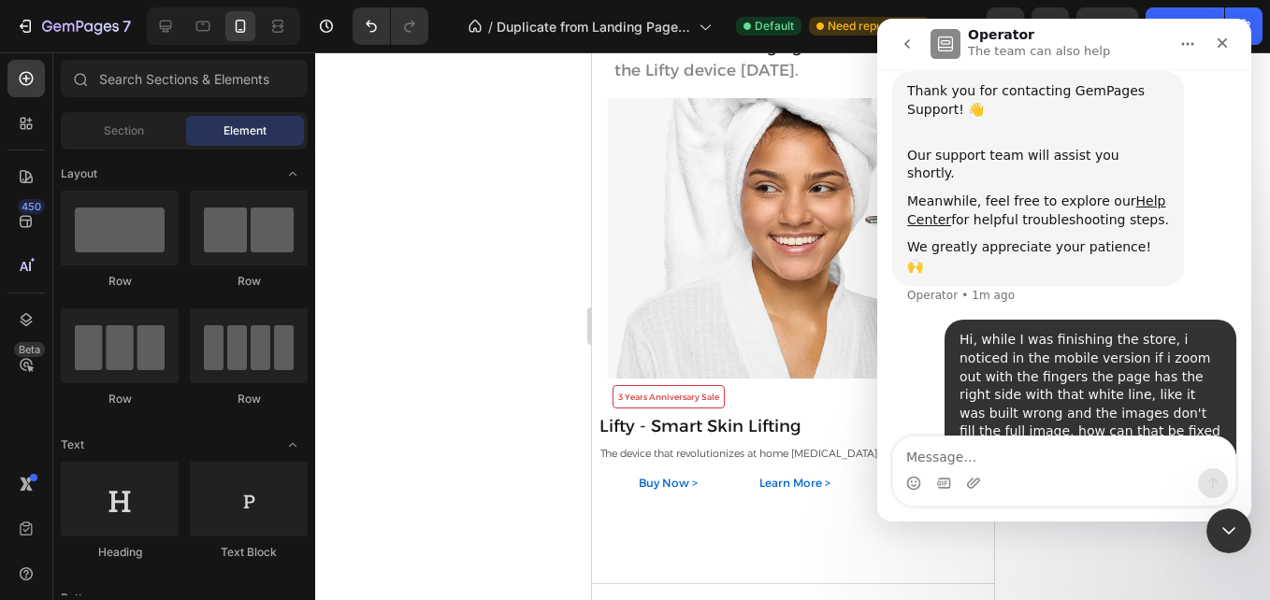
click at [559, 283] on div at bounding box center [792, 326] width 955 height 548
click at [1235, 533] on icon "Close Intercom Messenger" at bounding box center [1226, 528] width 22 height 22
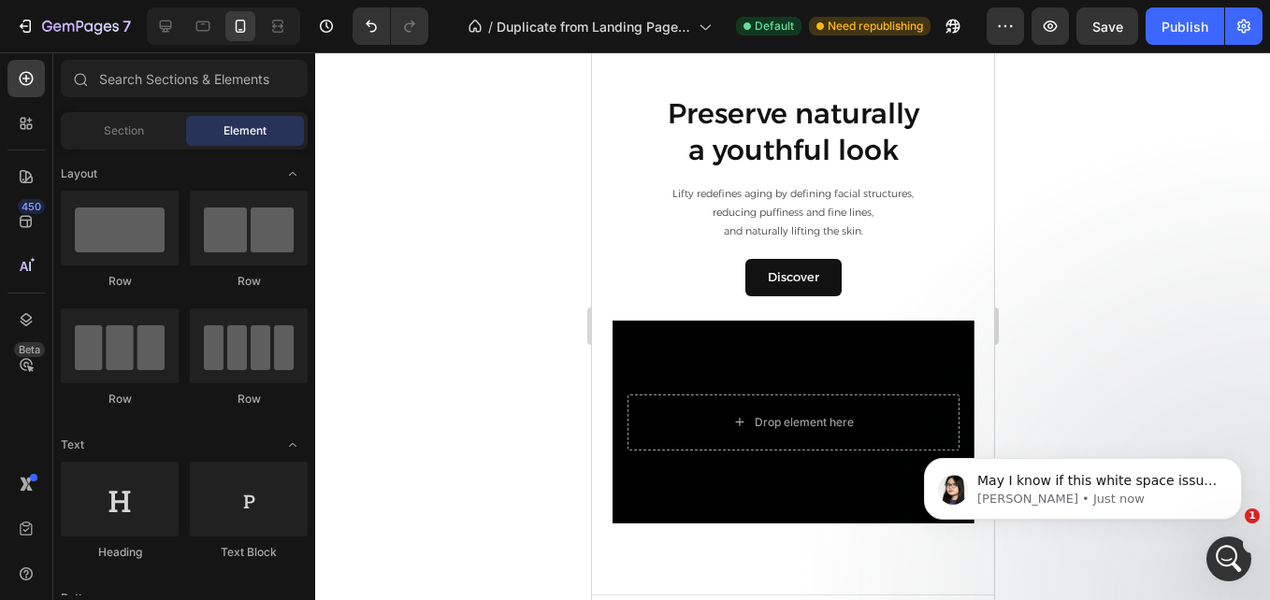
scroll to position [736, 0]
click at [1097, 491] on p "[PERSON_NAME] • Just now" at bounding box center [1097, 499] width 241 height 17
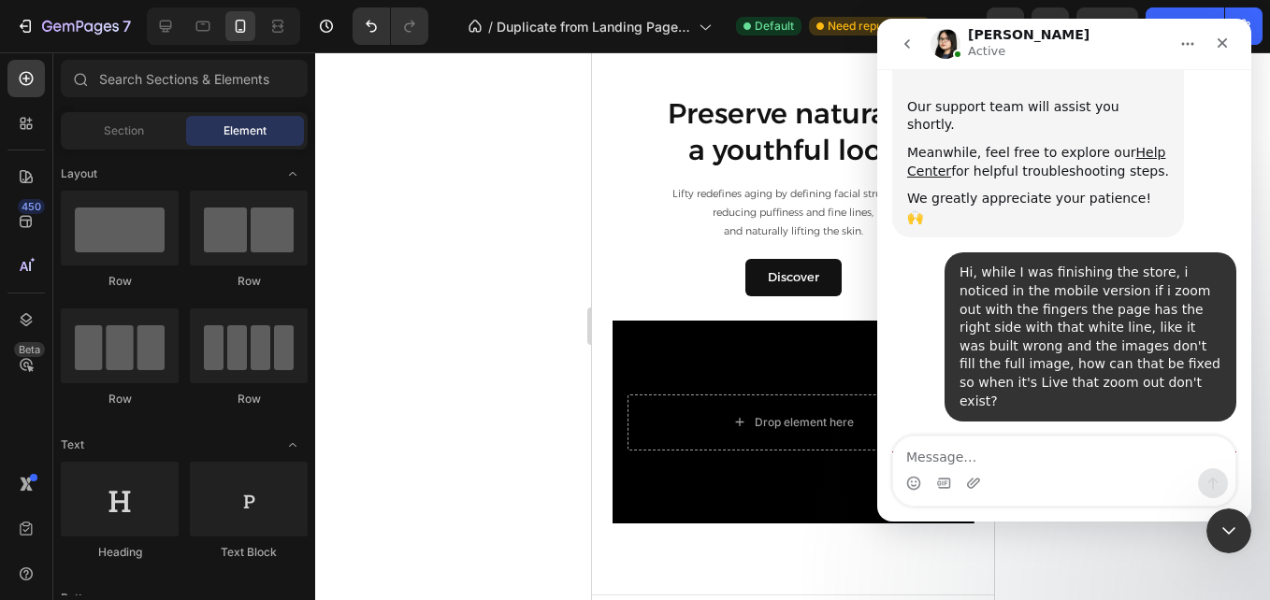
scroll to position [767, 0]
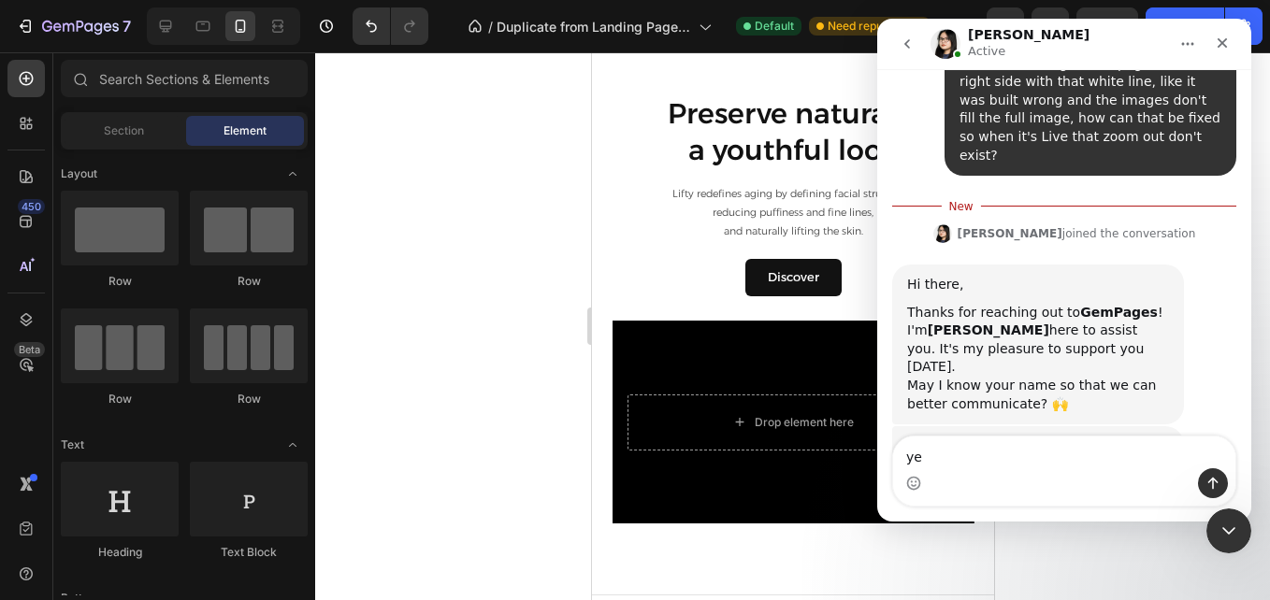
type textarea "y"
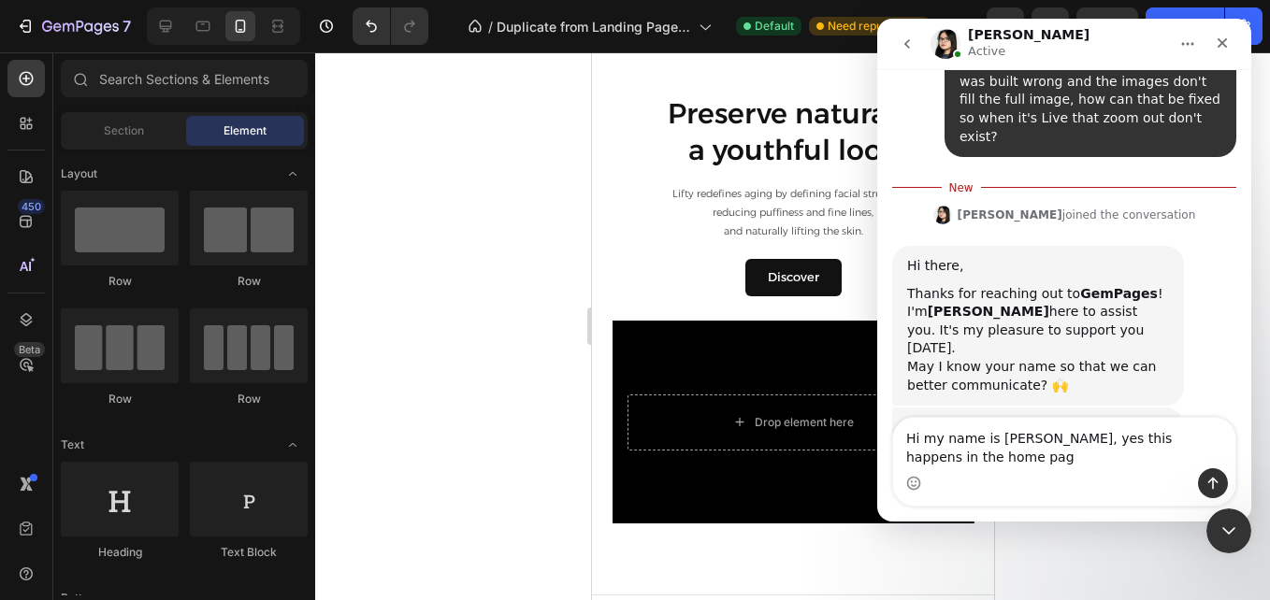
type textarea "Hi my name is [PERSON_NAME], yes this happens in the home page"
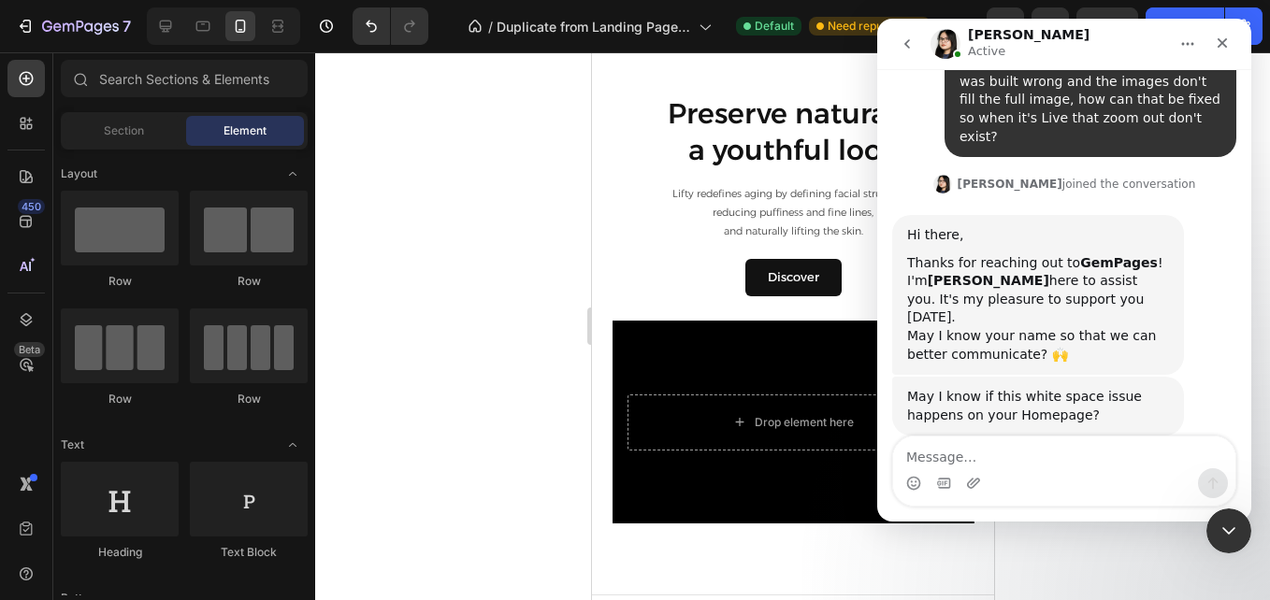
scroll to position [810, 0]
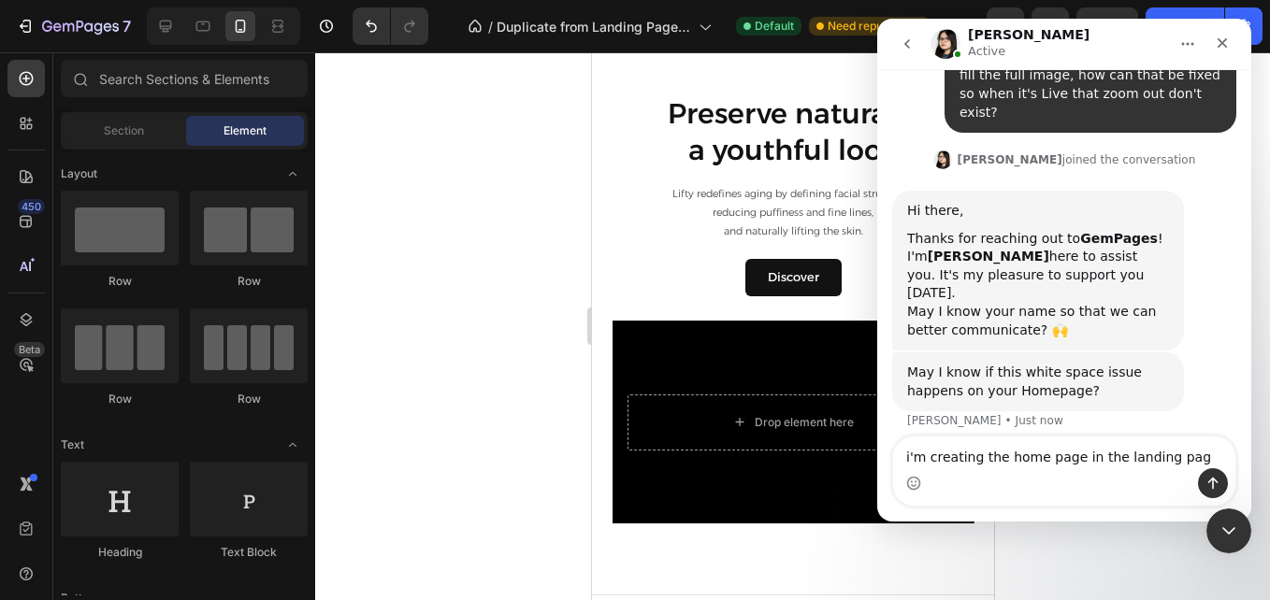
type textarea "i'm creating the home page in the landing page"
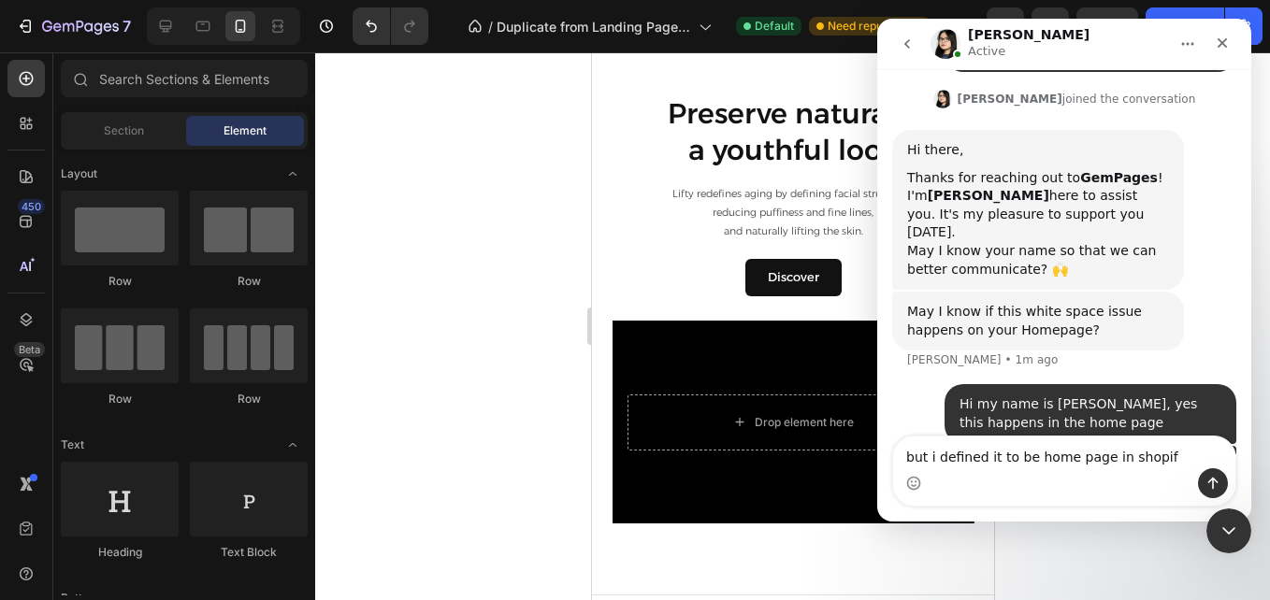
type textarea "but i defined it to be home page in shopify"
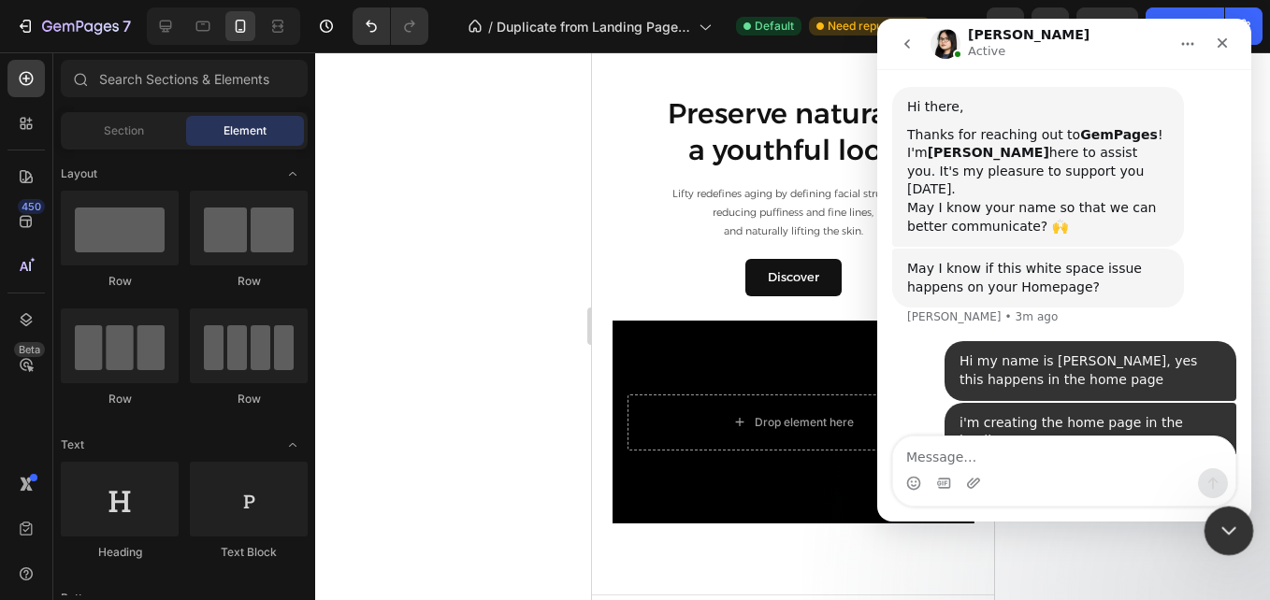
click at [1211, 530] on div "Close Intercom Messenger" at bounding box center [1226, 528] width 45 height 45
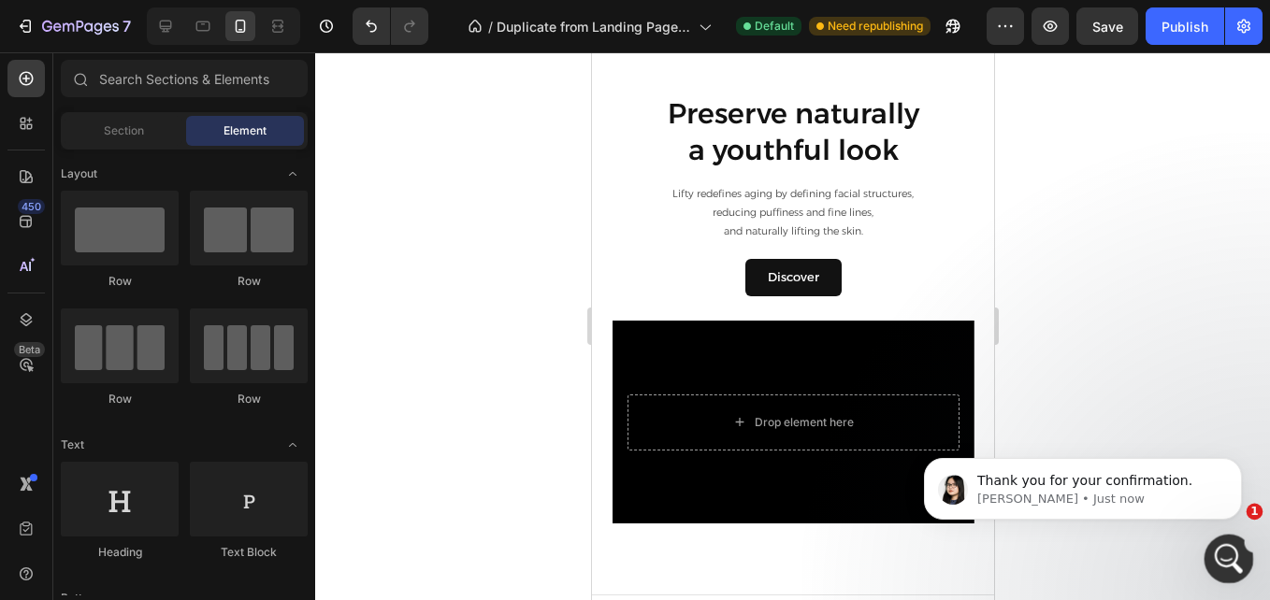
scroll to position [970, 0]
click at [1143, 488] on p "Thank you for your confirmation." at bounding box center [1097, 481] width 241 height 19
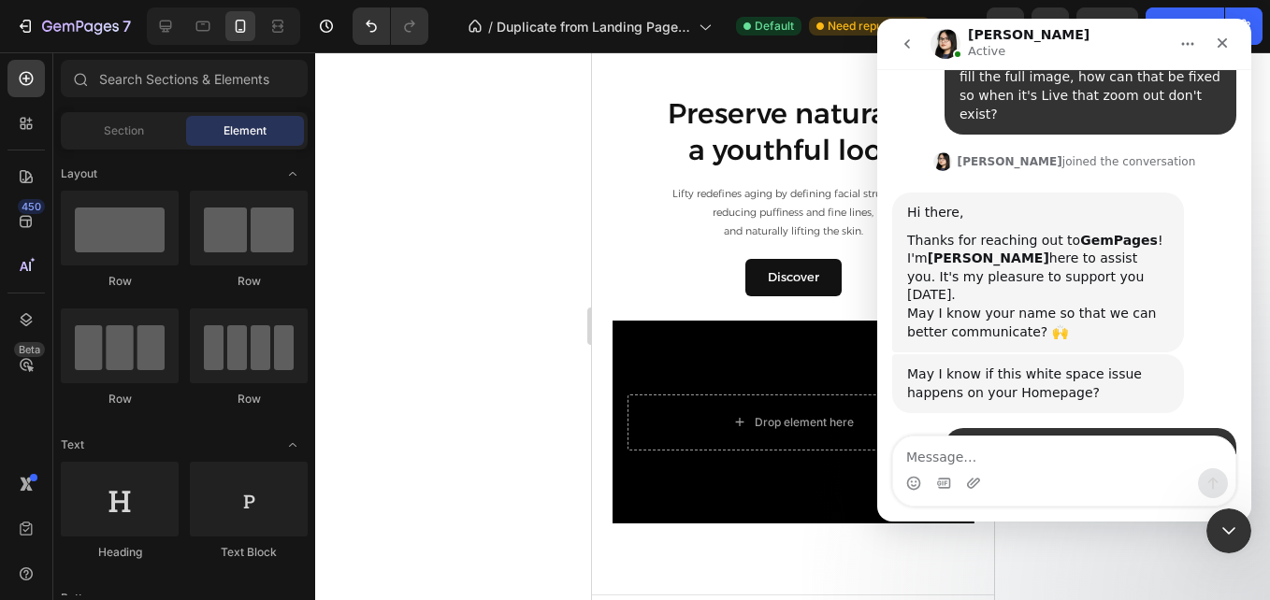
scroll to position [1001, 0]
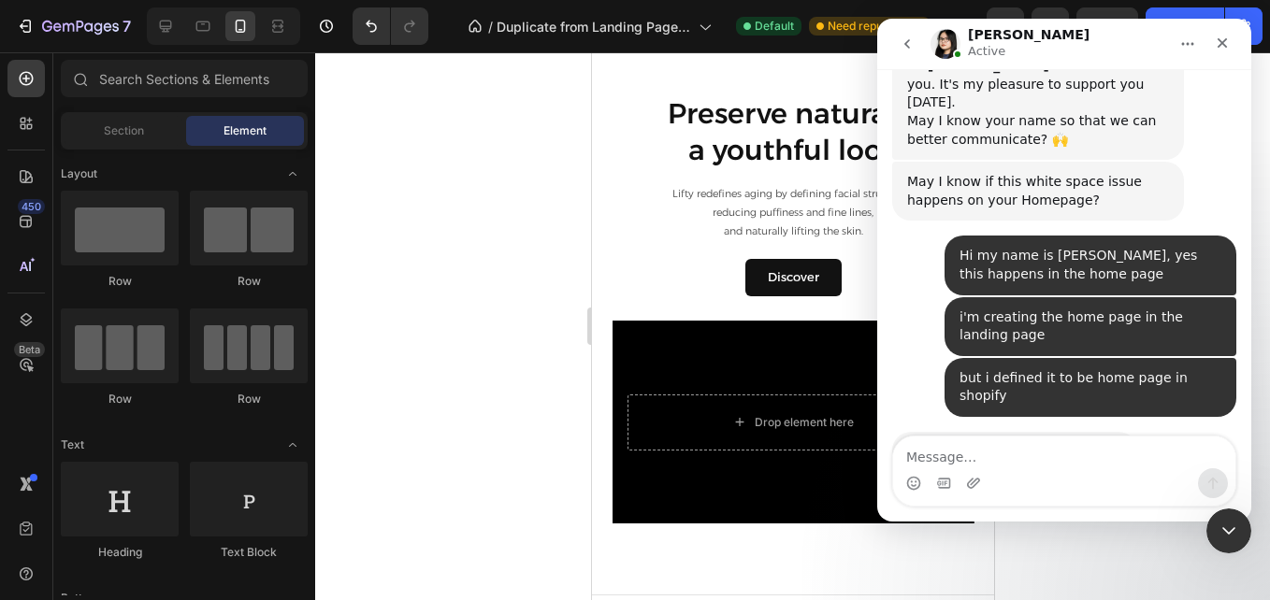
click at [1137, 486] on div "To troubleshoot this issue, we would like to have temporary access to your stor…" at bounding box center [1038, 596] width 262 height 220
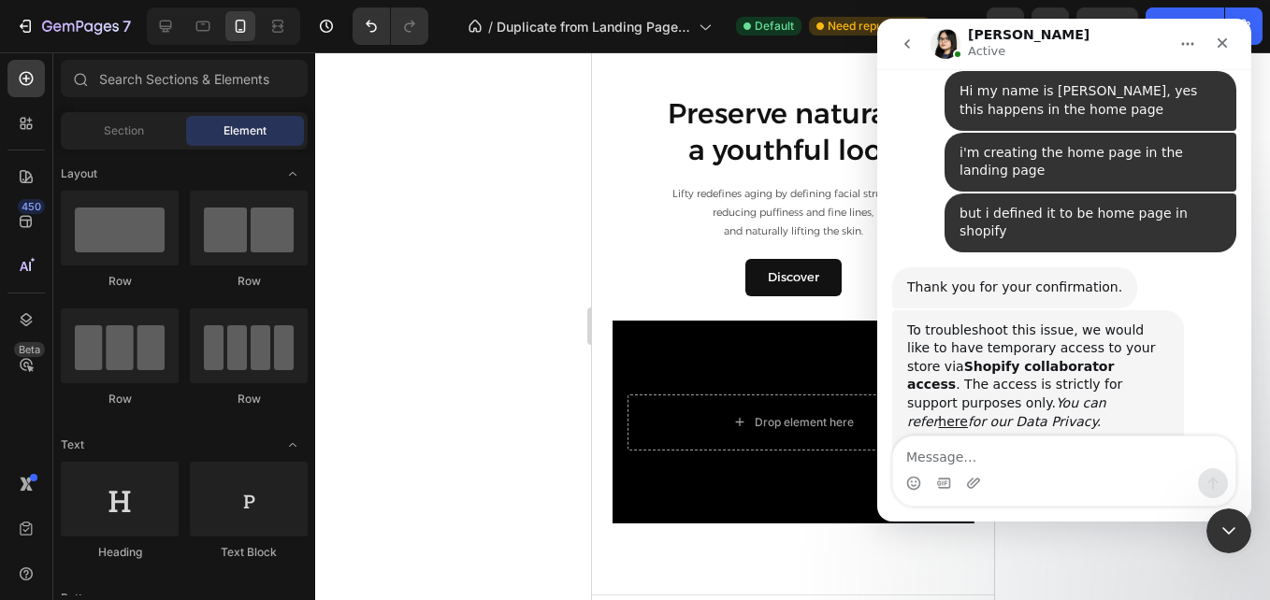
scroll to position [1161, 0]
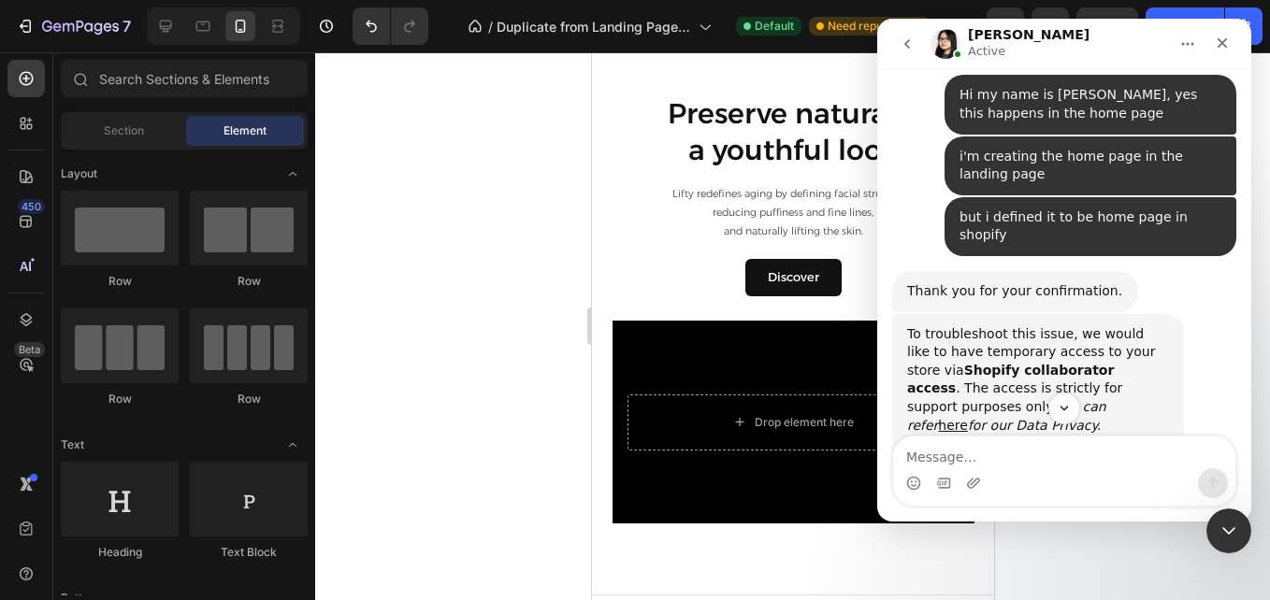
click at [1097, 325] on div "To troubleshoot this issue, we would like to have temporary access to your stor…" at bounding box center [1038, 435] width 262 height 220
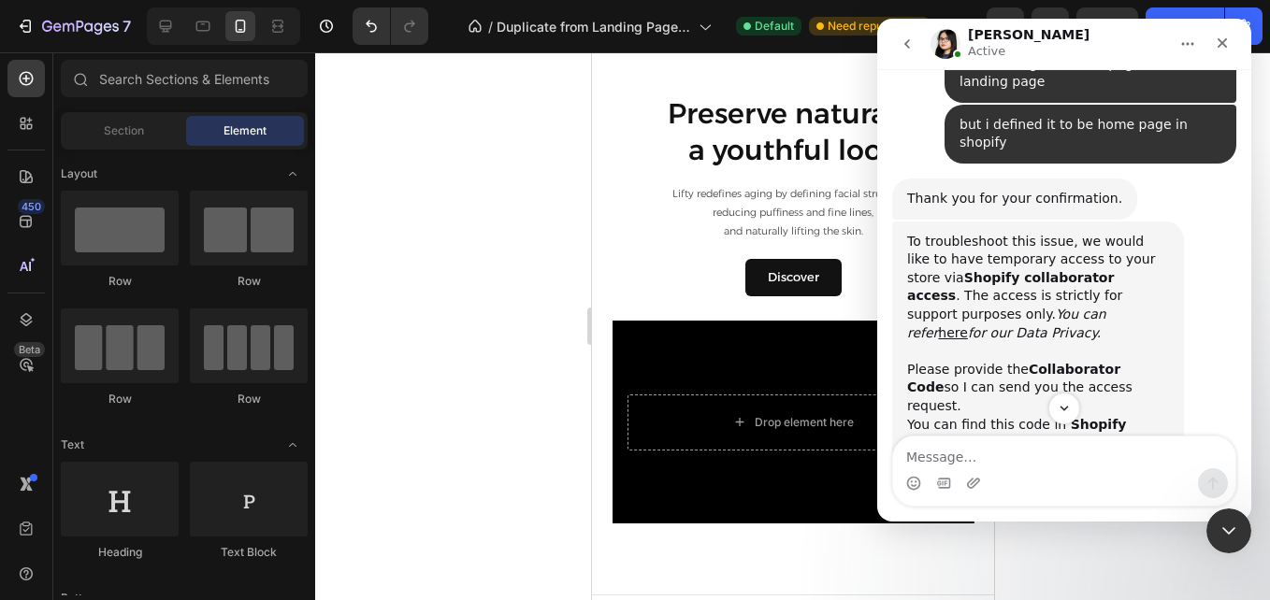
scroll to position [1198, 0]
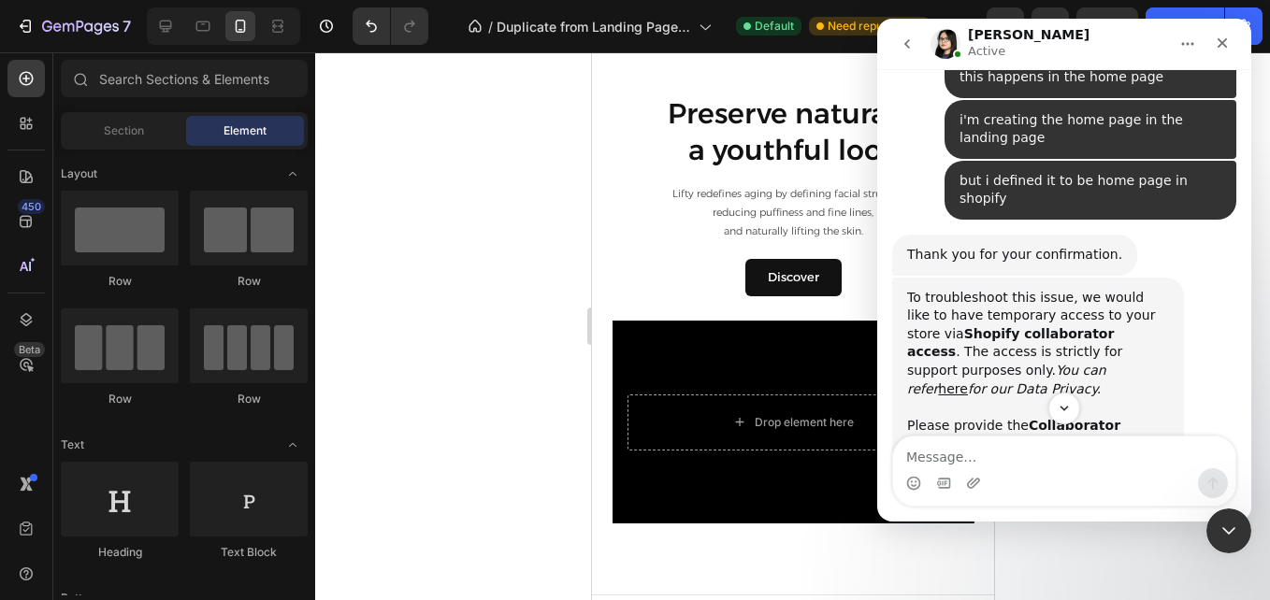
click at [1035, 315] on div "To troubleshoot this issue, we would like to have temporary access to your stor…" at bounding box center [1038, 399] width 262 height 220
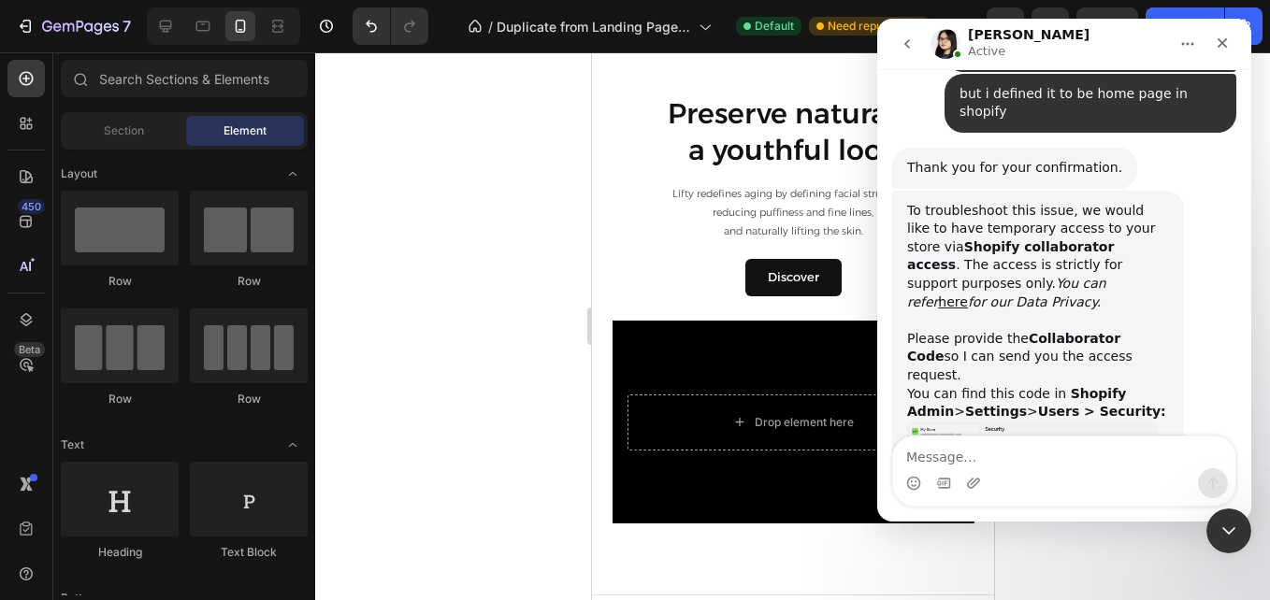
click at [985, 422] on img "Pauline says…" at bounding box center [1032, 471] width 251 height 99
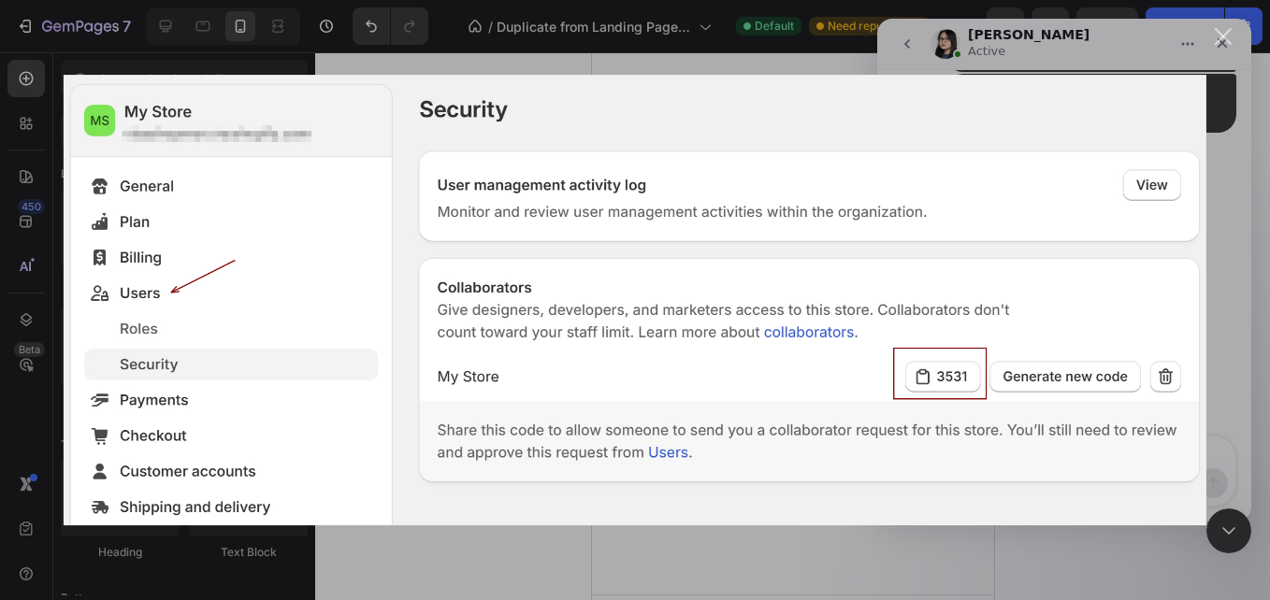
click at [1229, 150] on div "Intercom messenger" at bounding box center [635, 300] width 1270 height 600
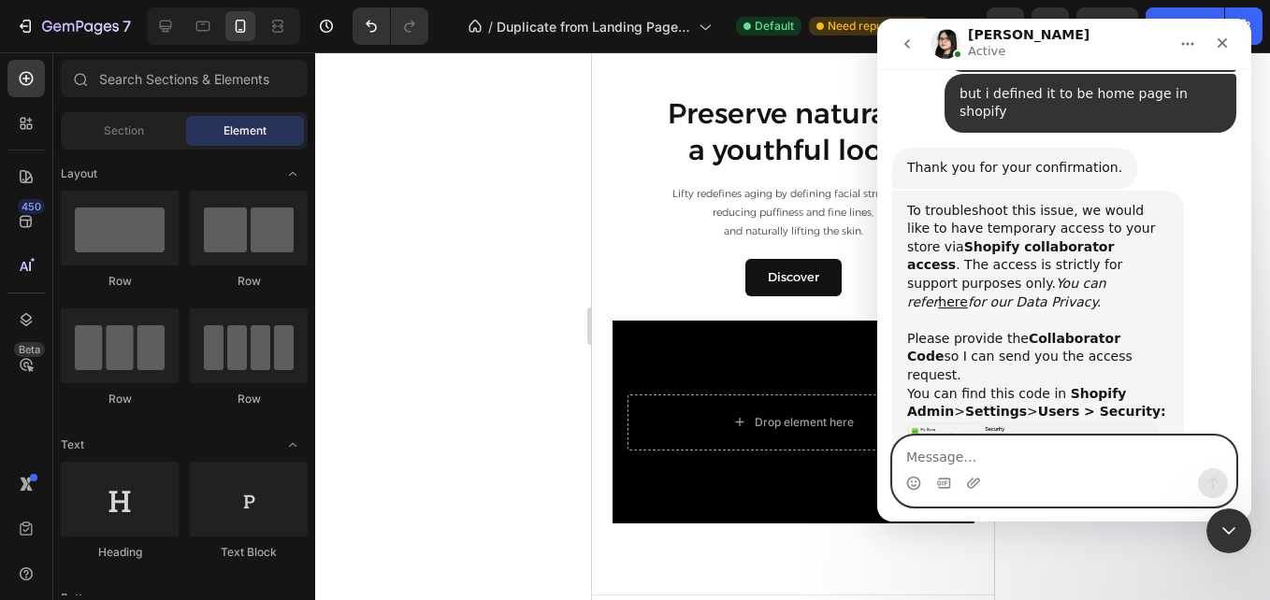
click at [930, 445] on textarea "Message…" at bounding box center [1064, 453] width 342 height 32
paste textarea "6365"
type textarea "6365"
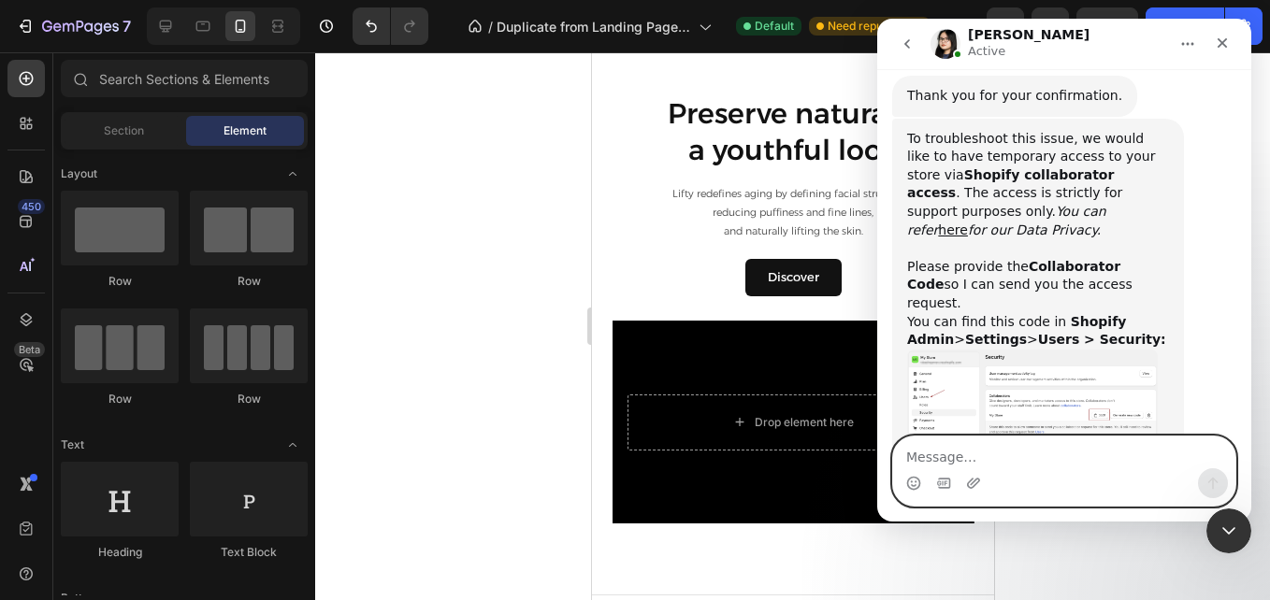
scroll to position [1359, 0]
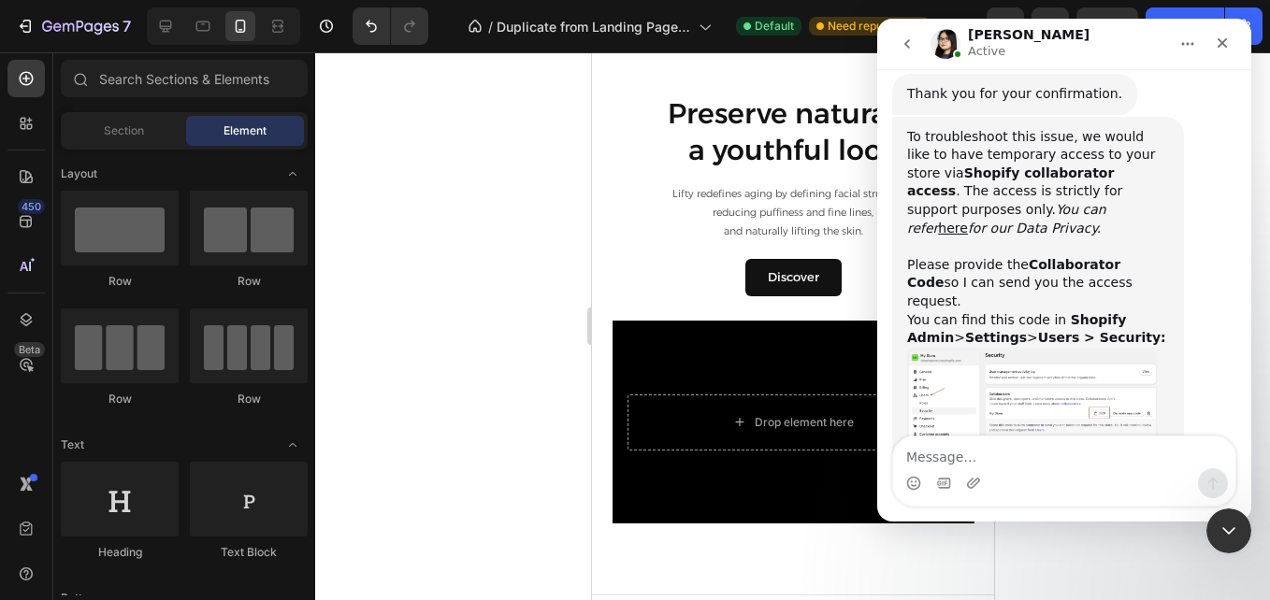
click at [1104, 161] on div "To troubleshoot this issue, we would like to have temporary access to your stor…" at bounding box center [1038, 238] width 262 height 220
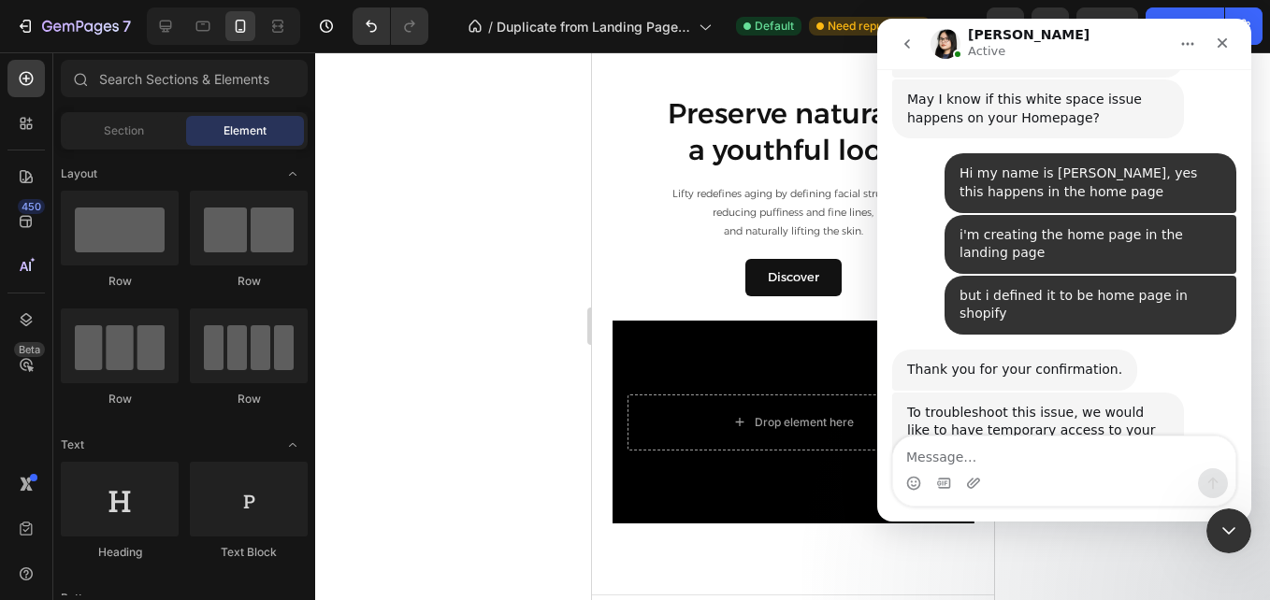
click at [1098, 404] on div "To troubleshoot this issue, we would like to have temporary access to your stor…" at bounding box center [1038, 514] width 262 height 220
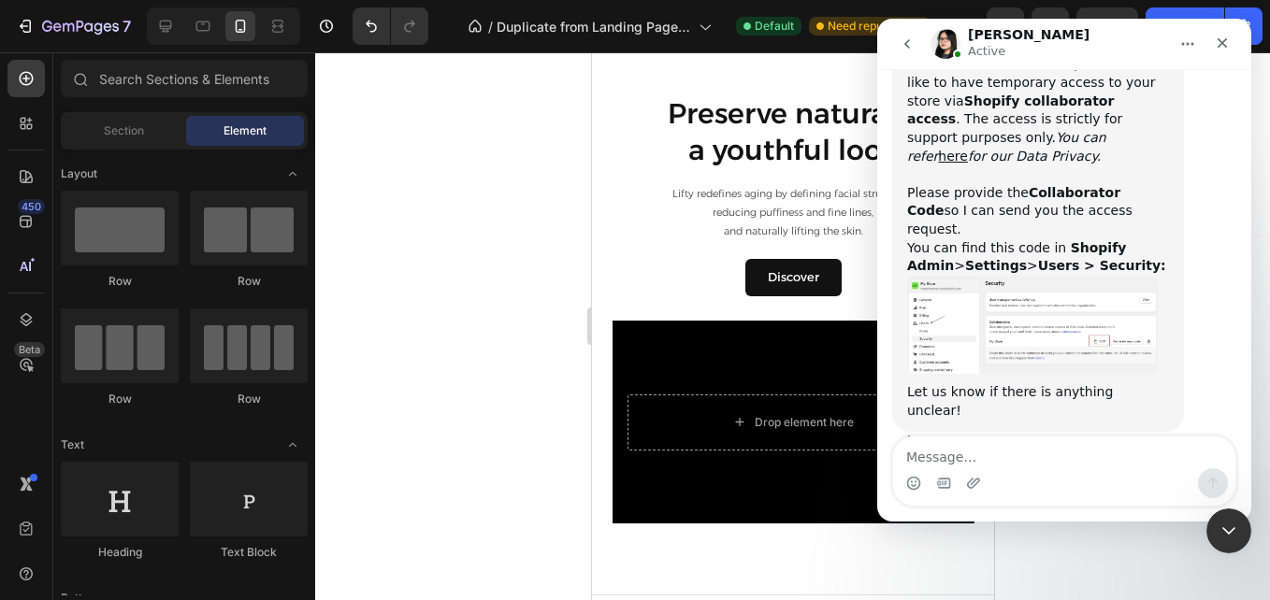
scroll to position [1452, 0]
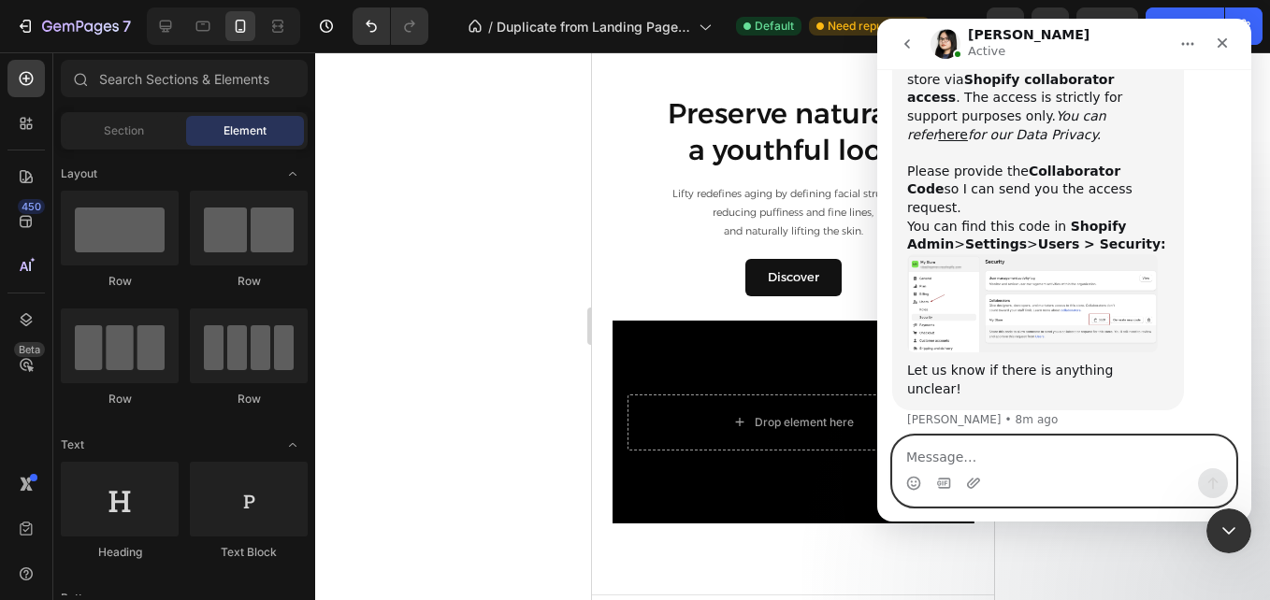
click at [954, 445] on textarea "Message…" at bounding box center [1064, 453] width 342 height 32
type textarea "Done"
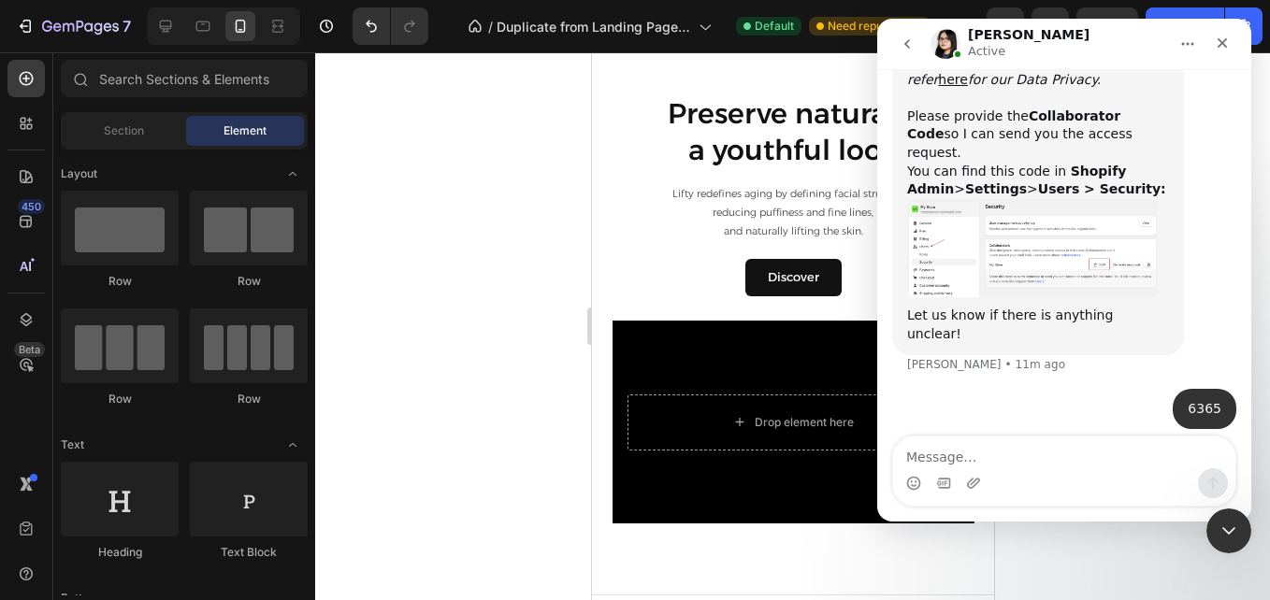
click at [454, 223] on div at bounding box center [792, 326] width 955 height 548
click at [908, 49] on icon "go back" at bounding box center [907, 43] width 15 height 15
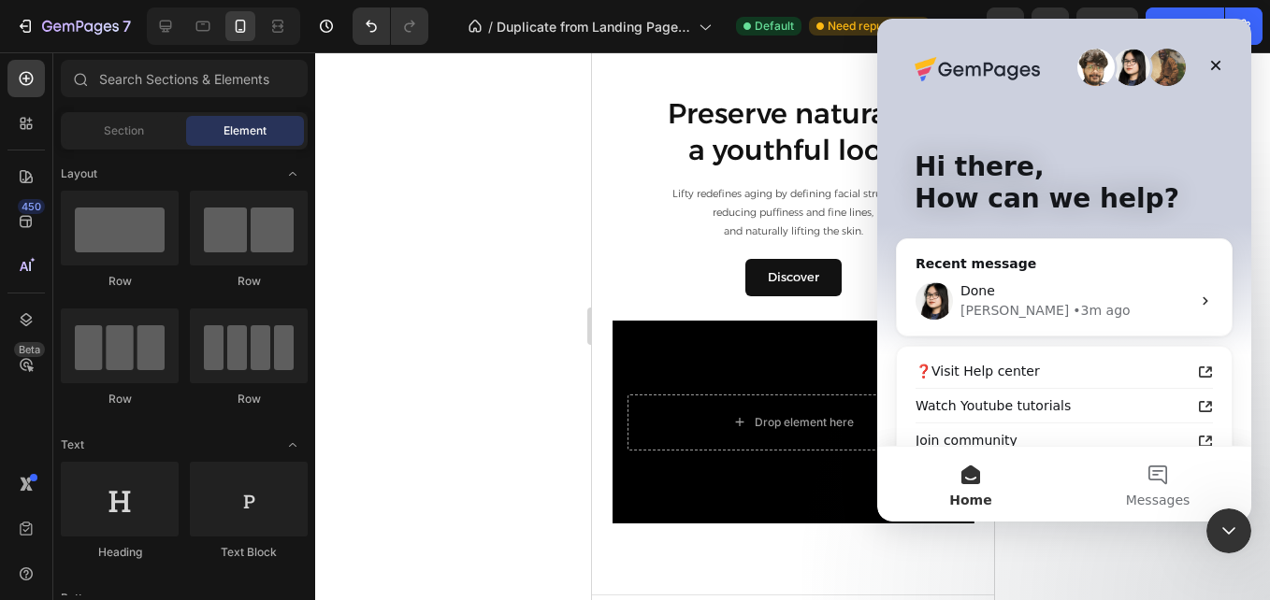
scroll to position [0, 0]
click at [1074, 305] on div "[PERSON_NAME] • 3m ago" at bounding box center [1075, 311] width 230 height 20
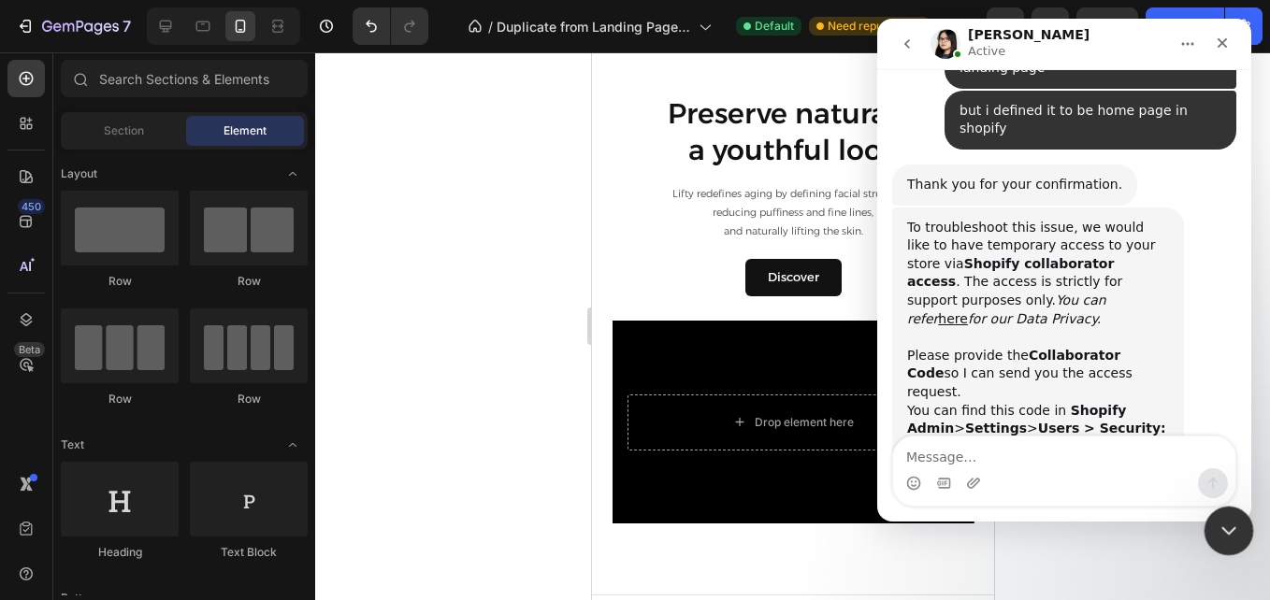
scroll to position [1489, 0]
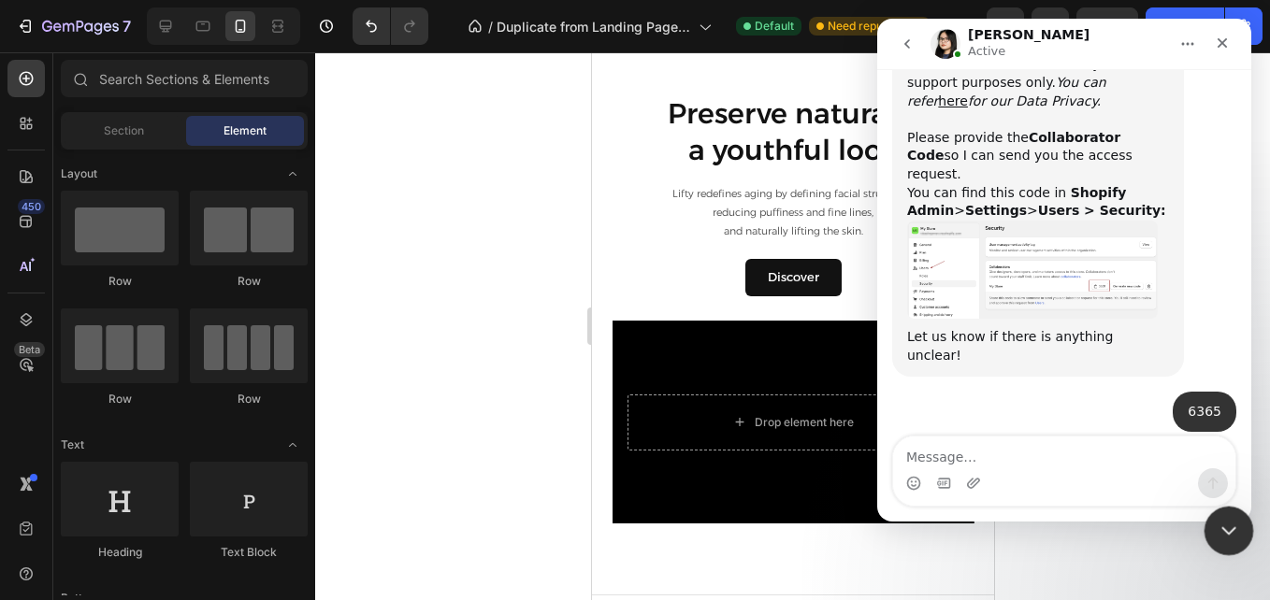
click at [1234, 527] on icon "Close Intercom Messenger" at bounding box center [1226, 528] width 22 height 22
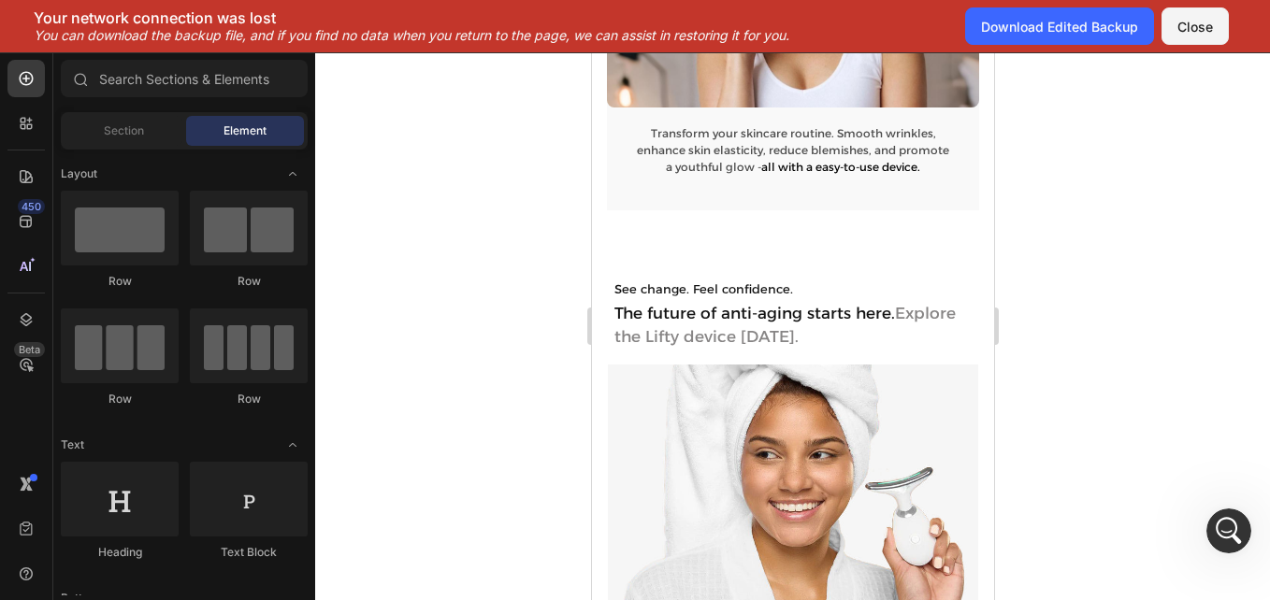
scroll to position [1537, 0]
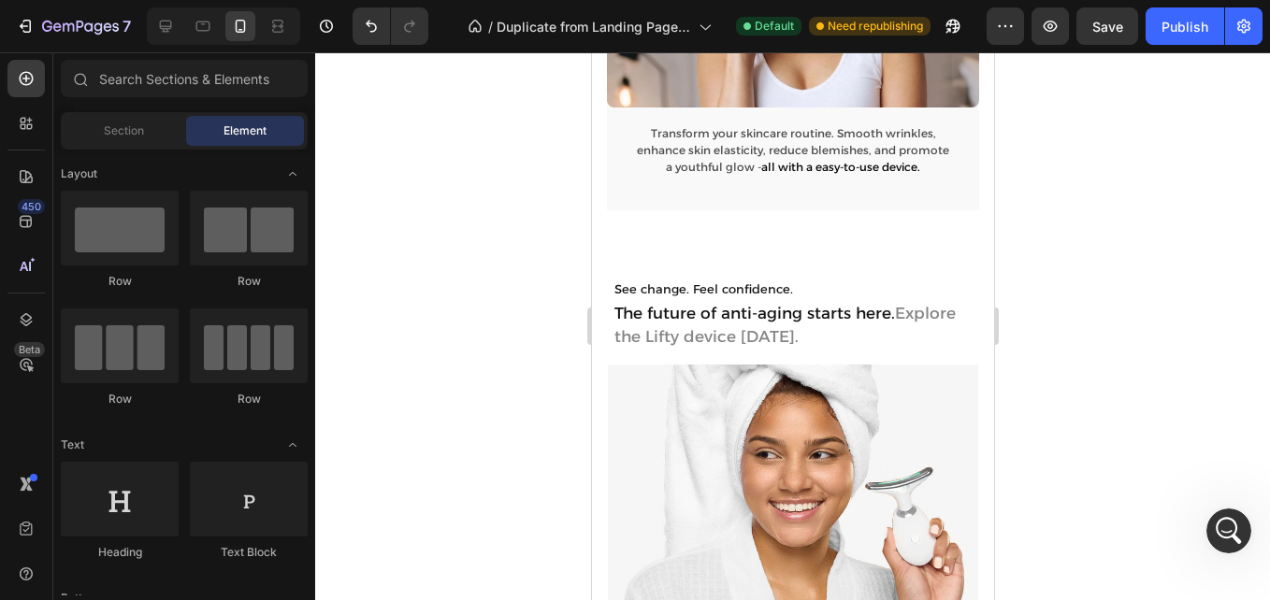
click at [1034, 88] on div at bounding box center [792, 326] width 955 height 548
click at [1211, 542] on div "Open Intercom Messenger" at bounding box center [1226, 528] width 62 height 62
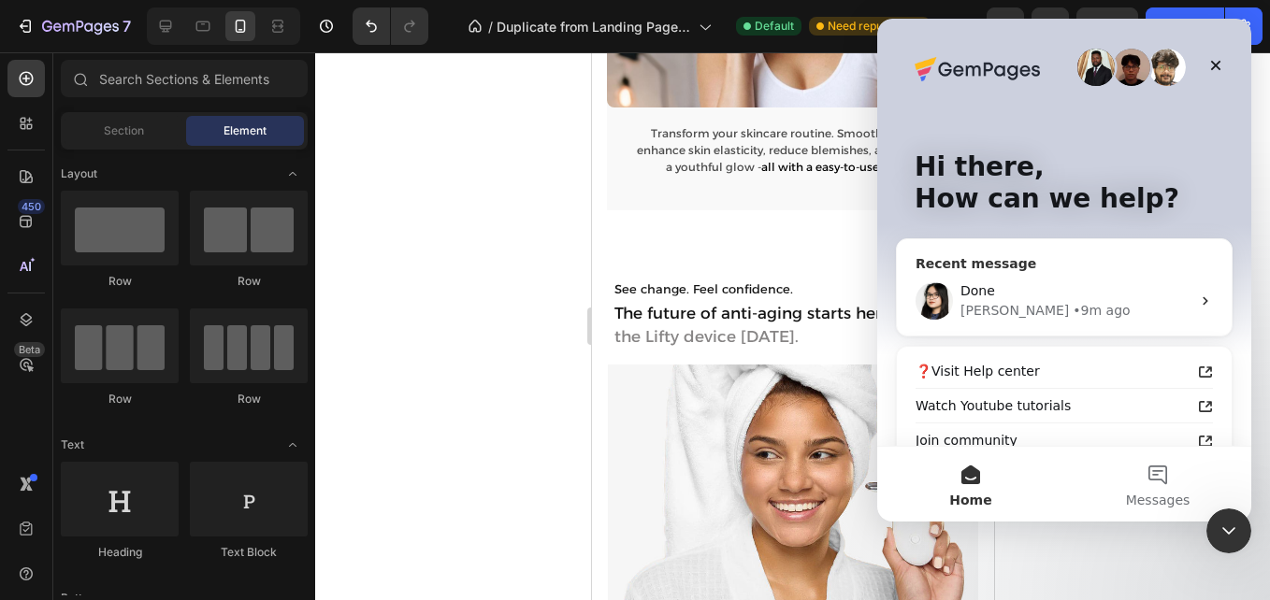
click at [1074, 307] on div "[PERSON_NAME] • 9m ago" at bounding box center [1075, 311] width 230 height 20
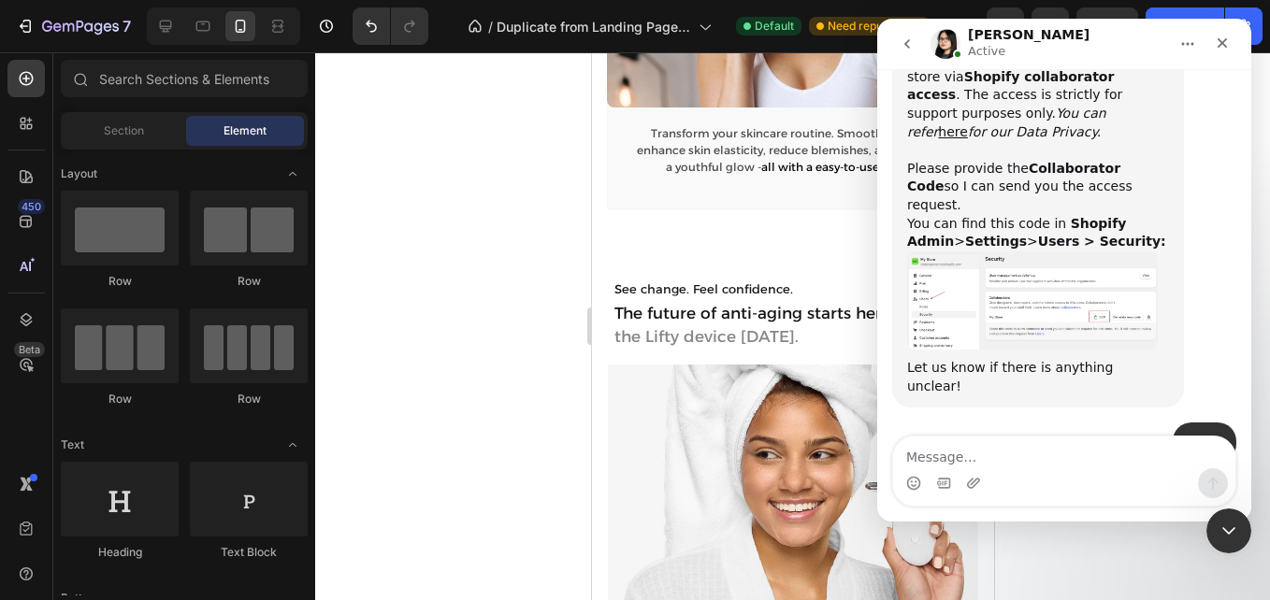
scroll to position [1581, 0]
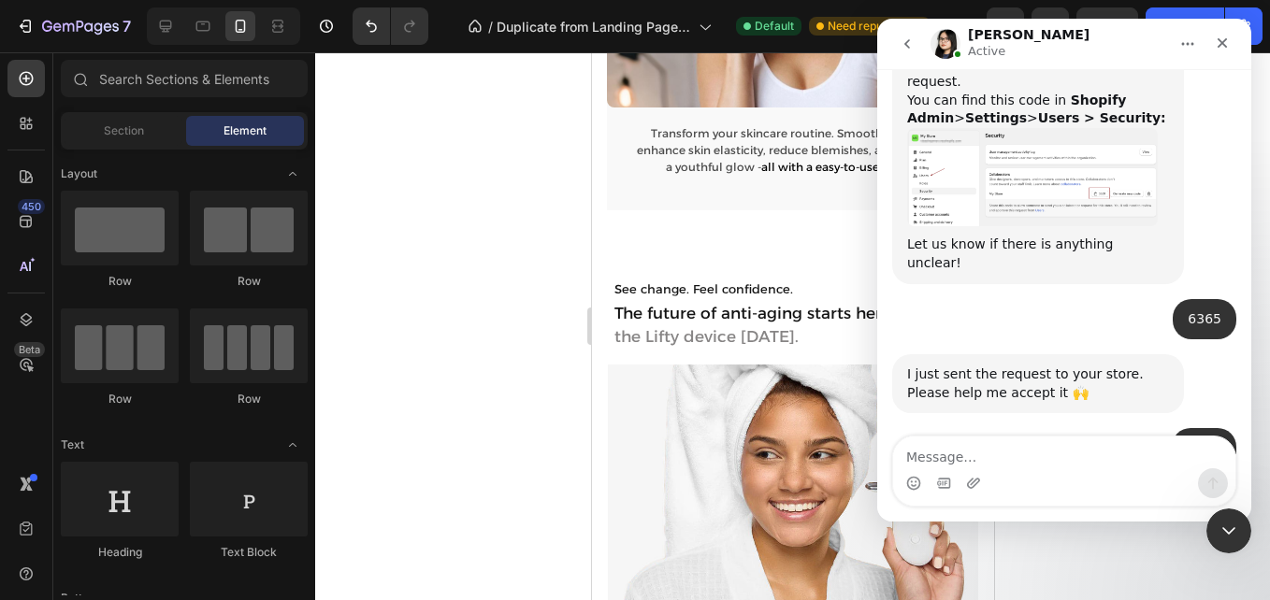
click at [482, 302] on div at bounding box center [792, 326] width 955 height 548
